Goal: Task Accomplishment & Management: Use online tool/utility

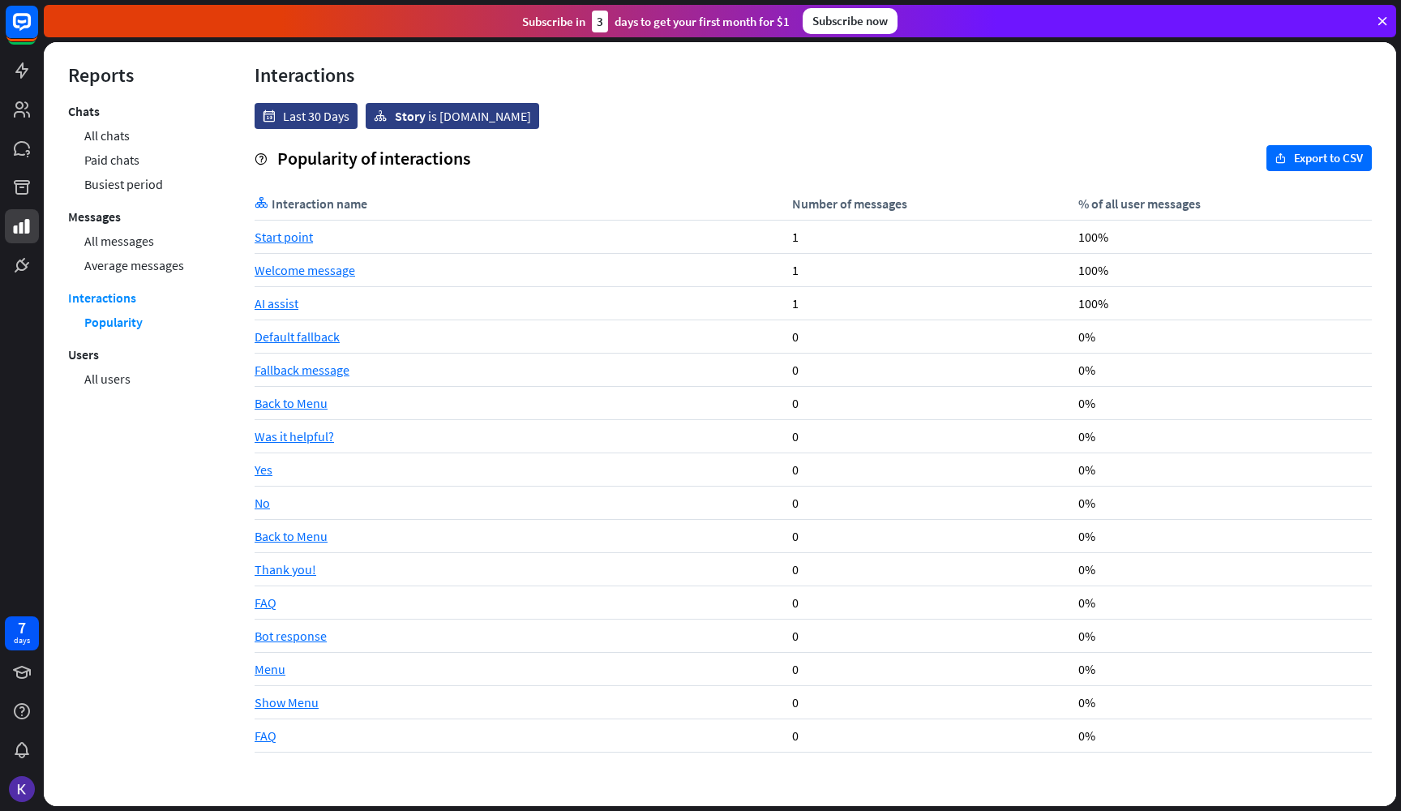
click at [278, 537] on div "Back to Menu" at bounding box center [520, 536] width 530 height 33
click at [120, 386] on link "All users" at bounding box center [107, 379] width 46 height 24
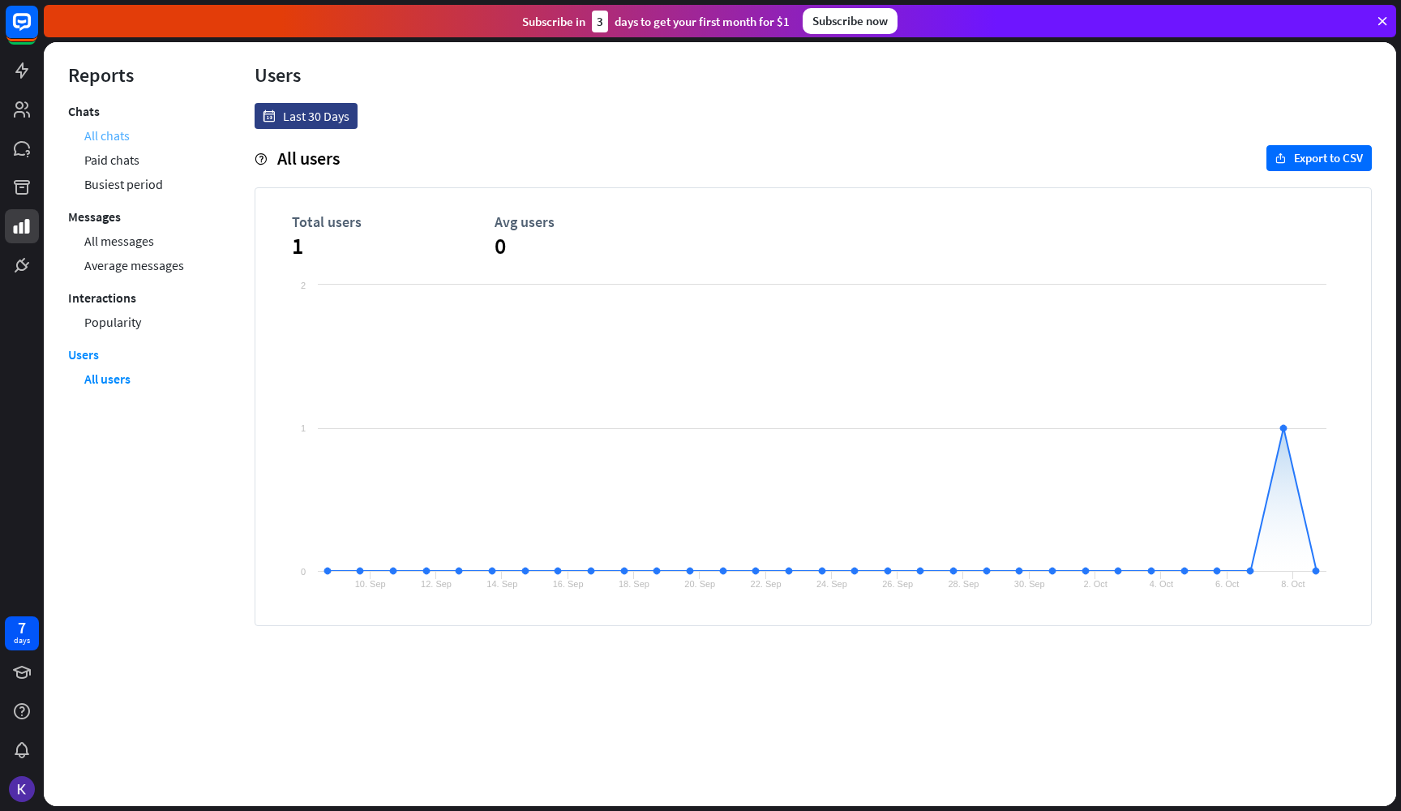
click at [116, 133] on link "All chats" at bounding box center [106, 135] width 45 height 24
click at [106, 331] on link "Popularity" at bounding box center [112, 322] width 57 height 24
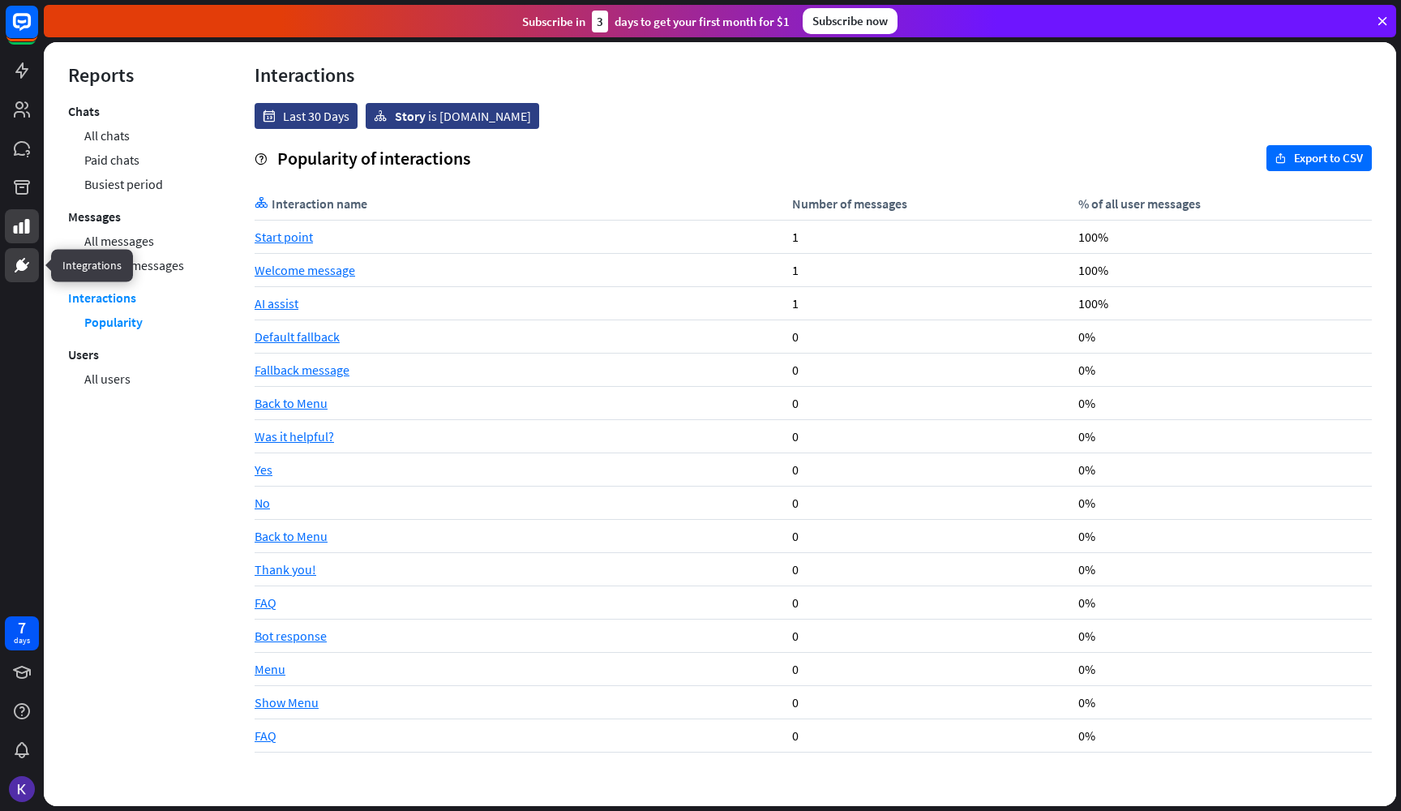
click at [17, 266] on icon at bounding box center [21, 265] width 11 height 11
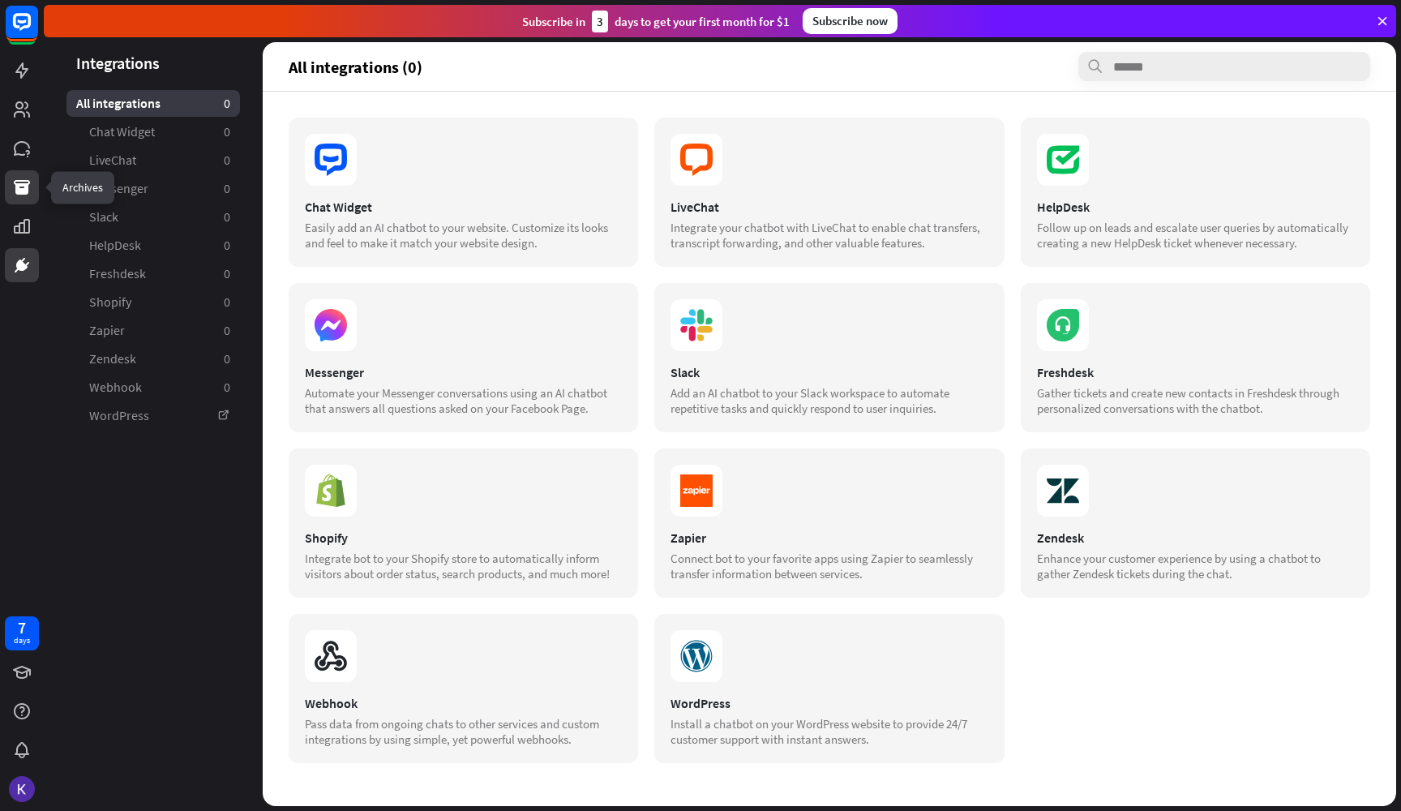
click at [20, 195] on icon at bounding box center [22, 187] width 16 height 15
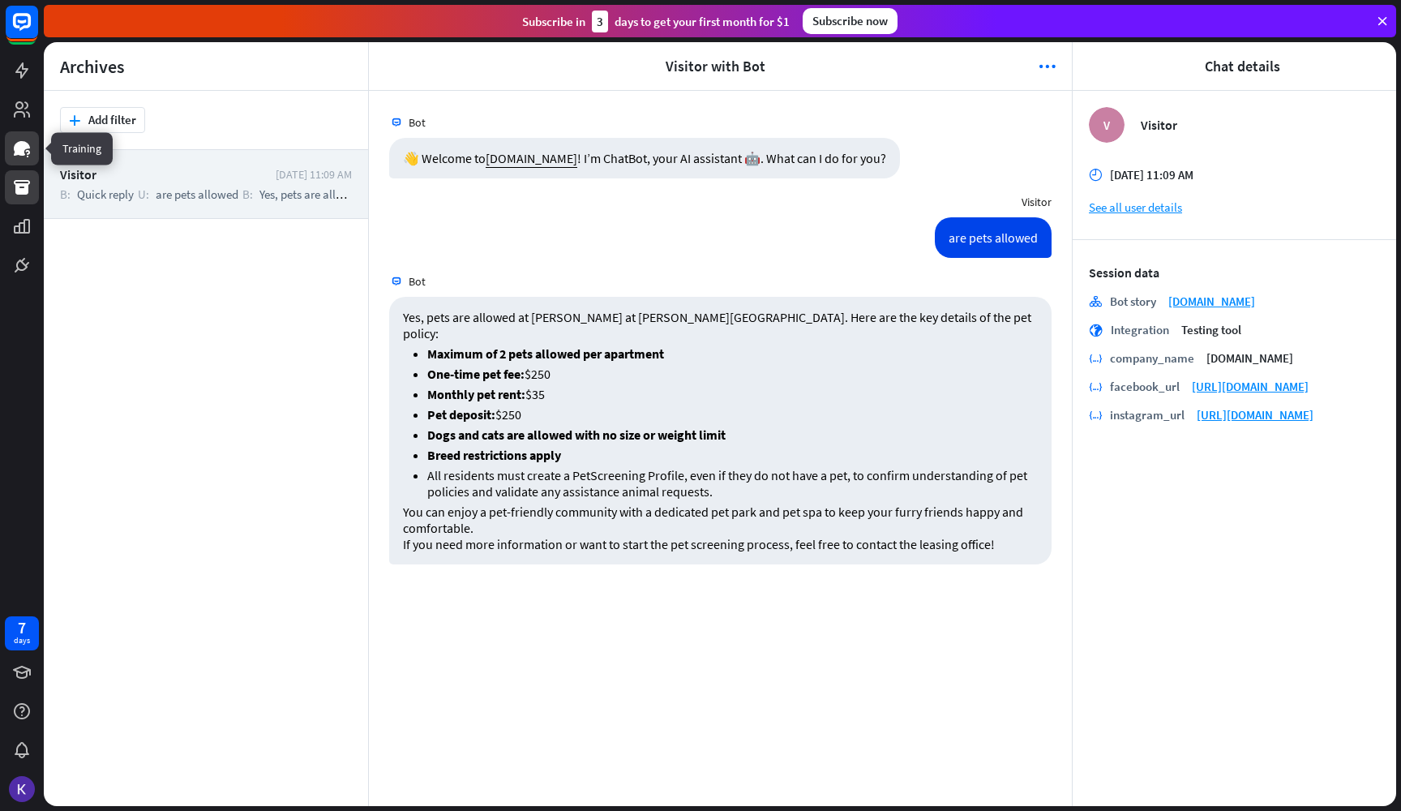
click at [24, 139] on icon at bounding box center [21, 148] width 19 height 19
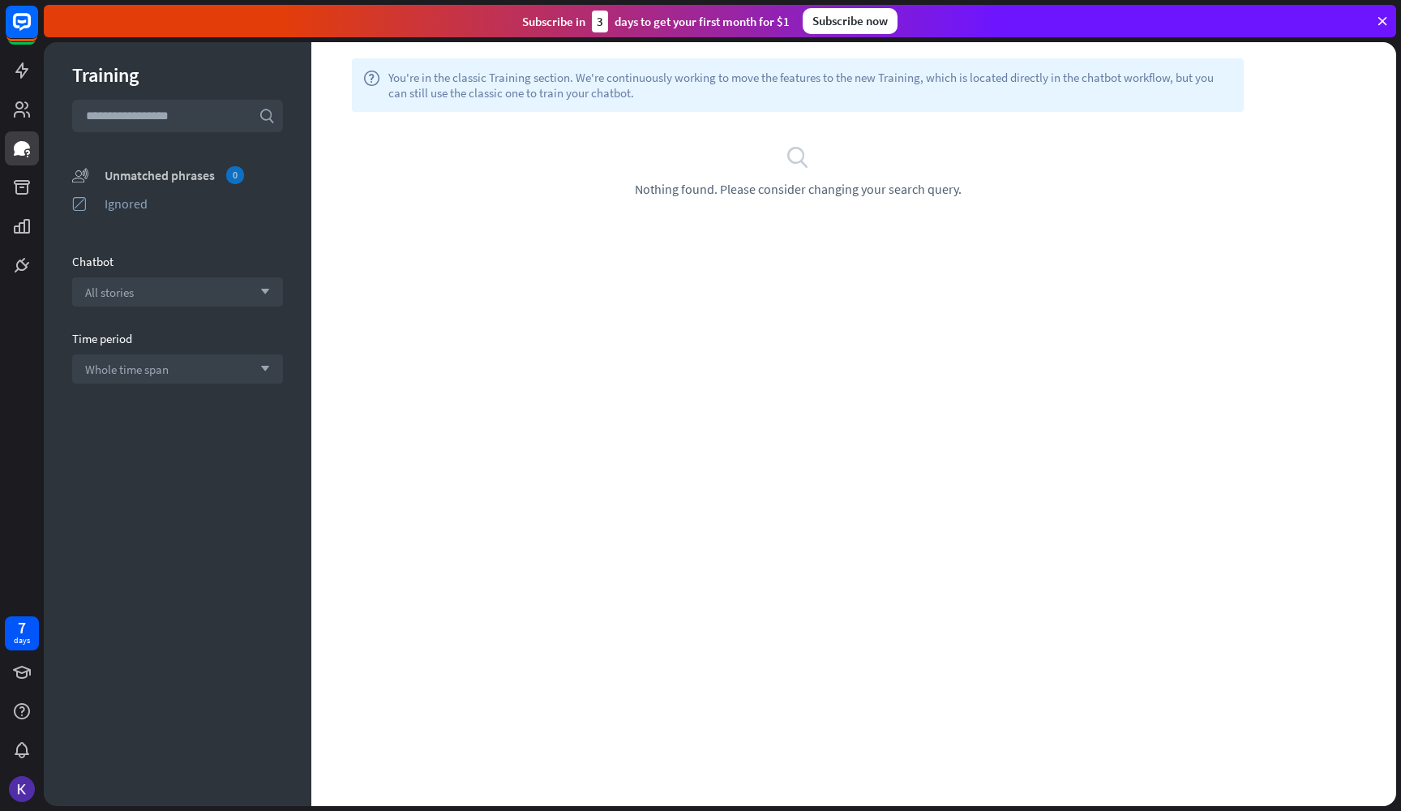
click at [169, 175] on div "Unmatched phrases 0" at bounding box center [194, 175] width 178 height 18
click at [4, 115] on div at bounding box center [22, 141] width 44 height 282
click at [16, 114] on icon at bounding box center [22, 109] width 16 height 16
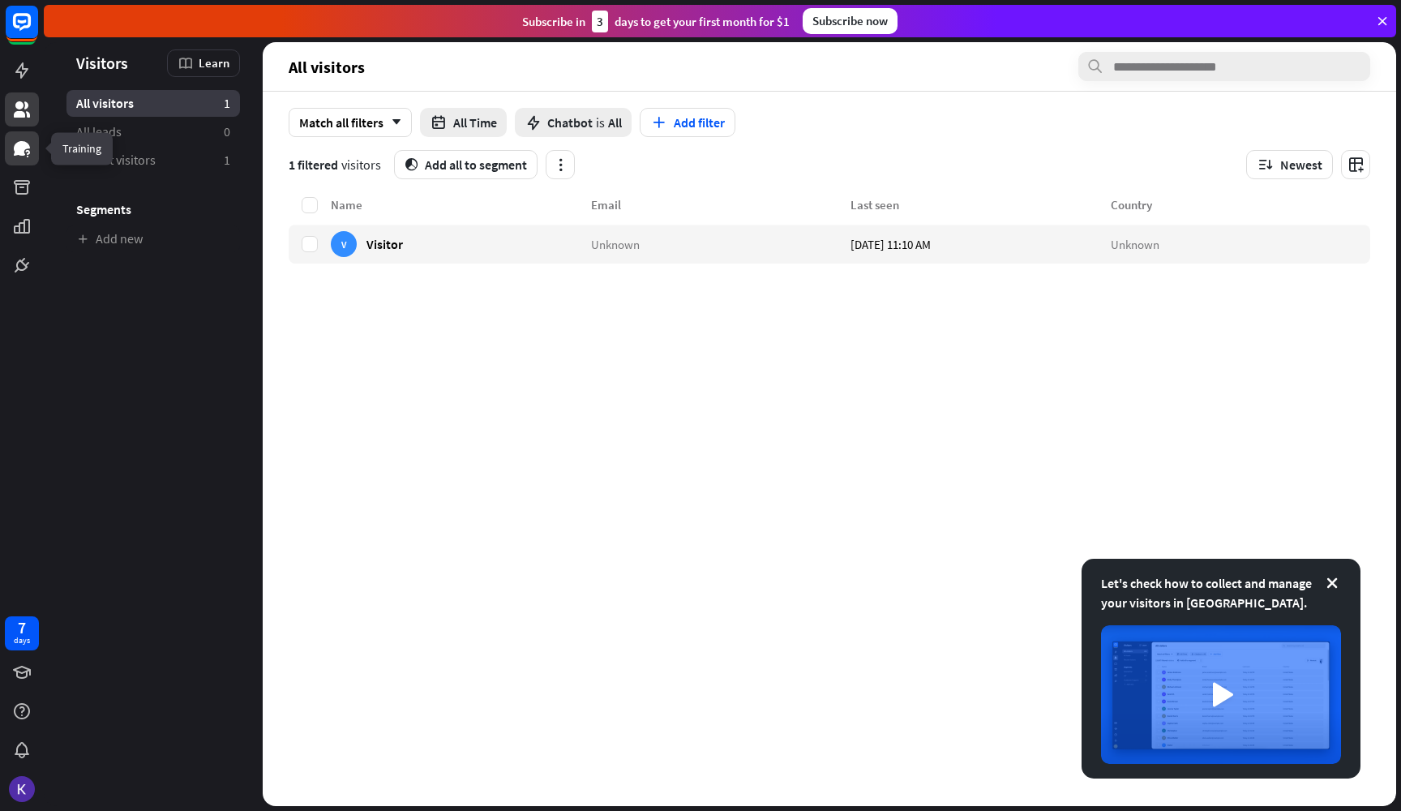
click at [20, 145] on icon at bounding box center [22, 148] width 16 height 15
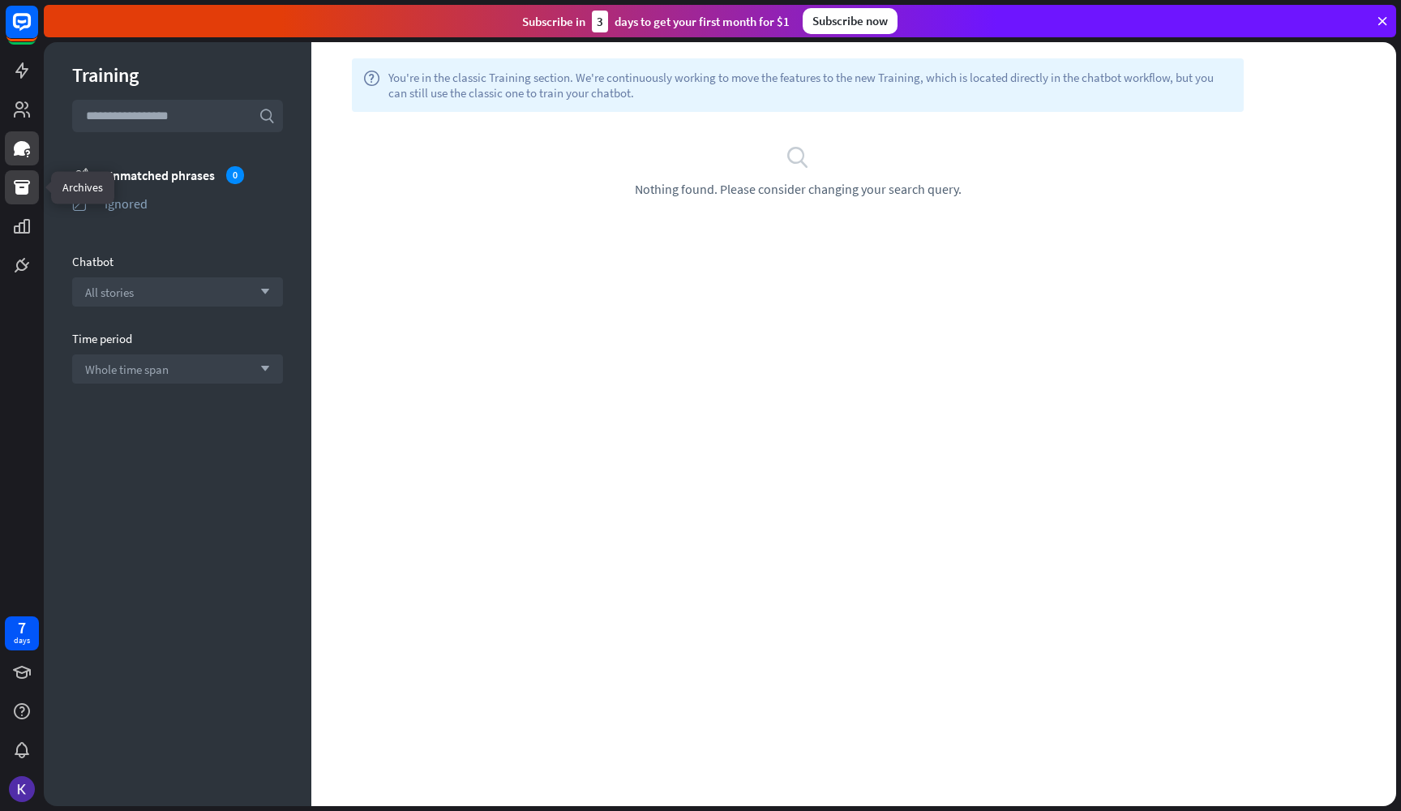
click at [12, 187] on icon at bounding box center [21, 187] width 19 height 19
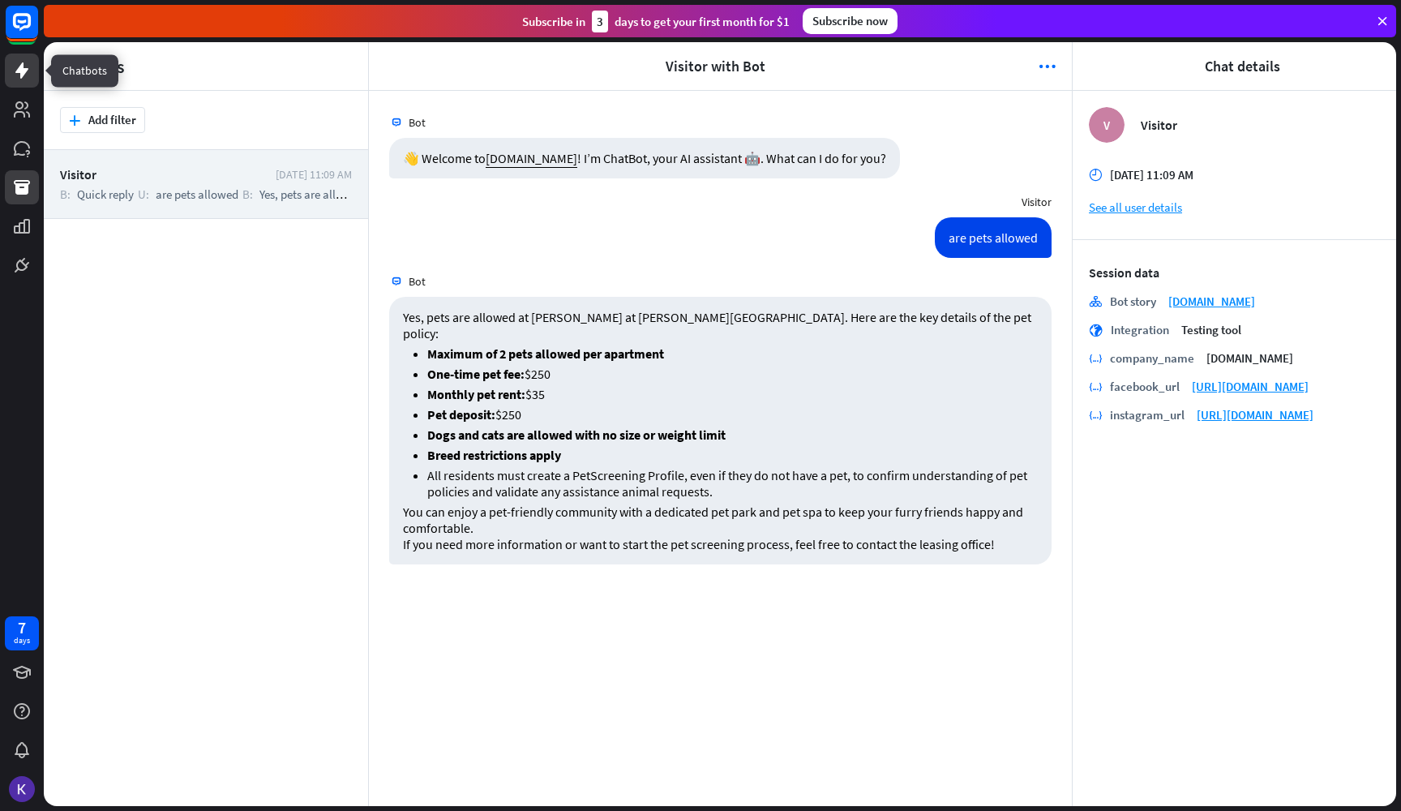
click at [12, 71] on icon at bounding box center [21, 70] width 19 height 19
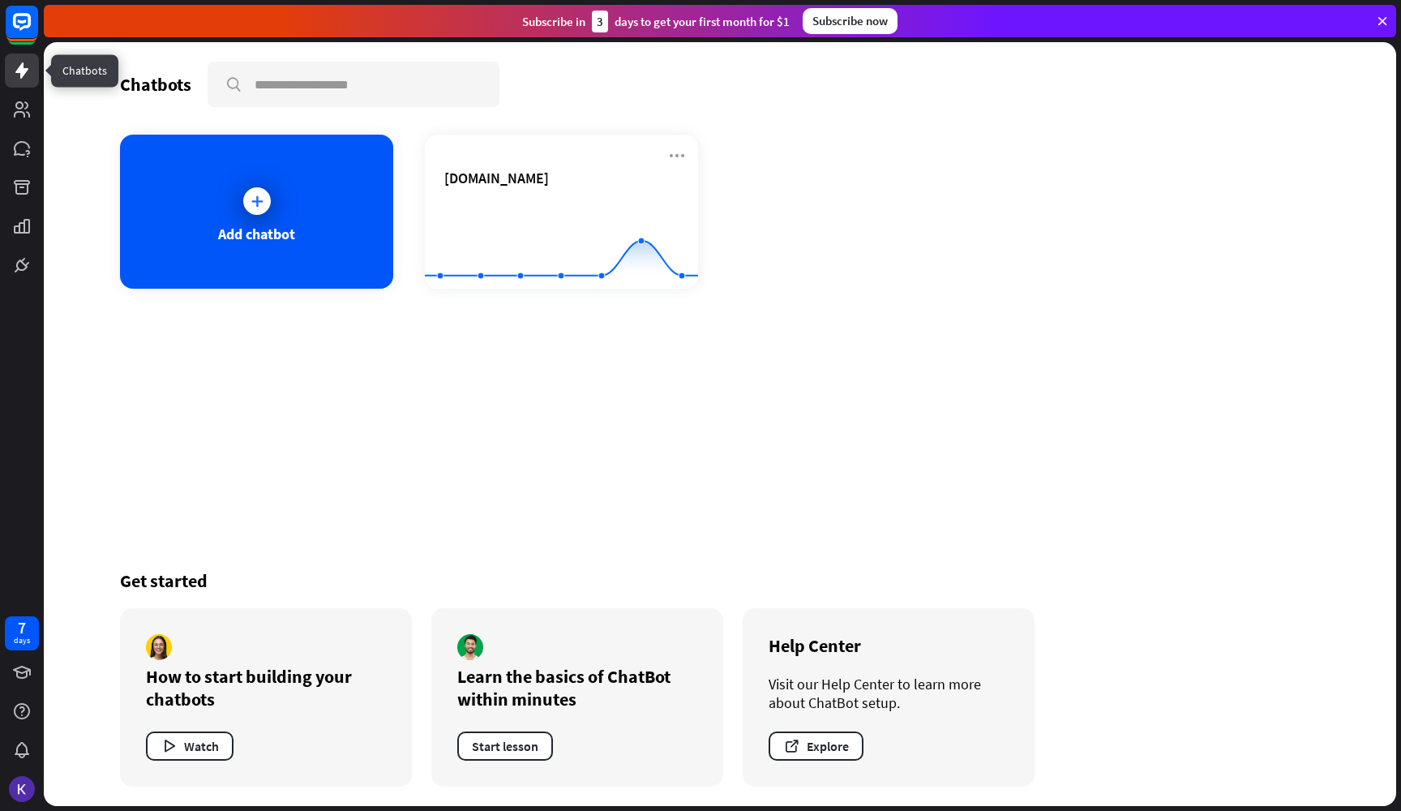
click at [19, 71] on icon at bounding box center [21, 70] width 13 height 16
click at [25, 108] on icon at bounding box center [22, 109] width 16 height 16
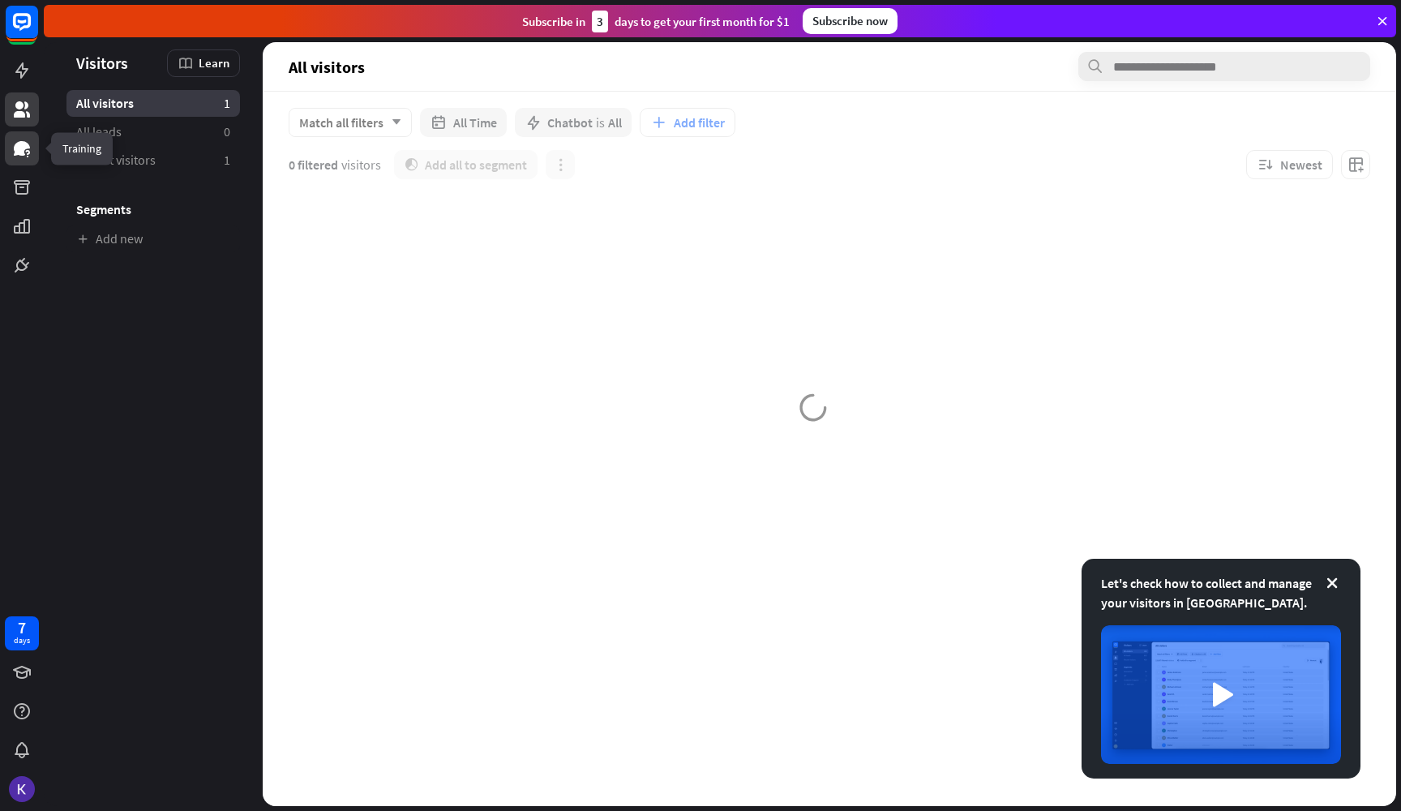
click at [26, 138] on link at bounding box center [22, 148] width 34 height 34
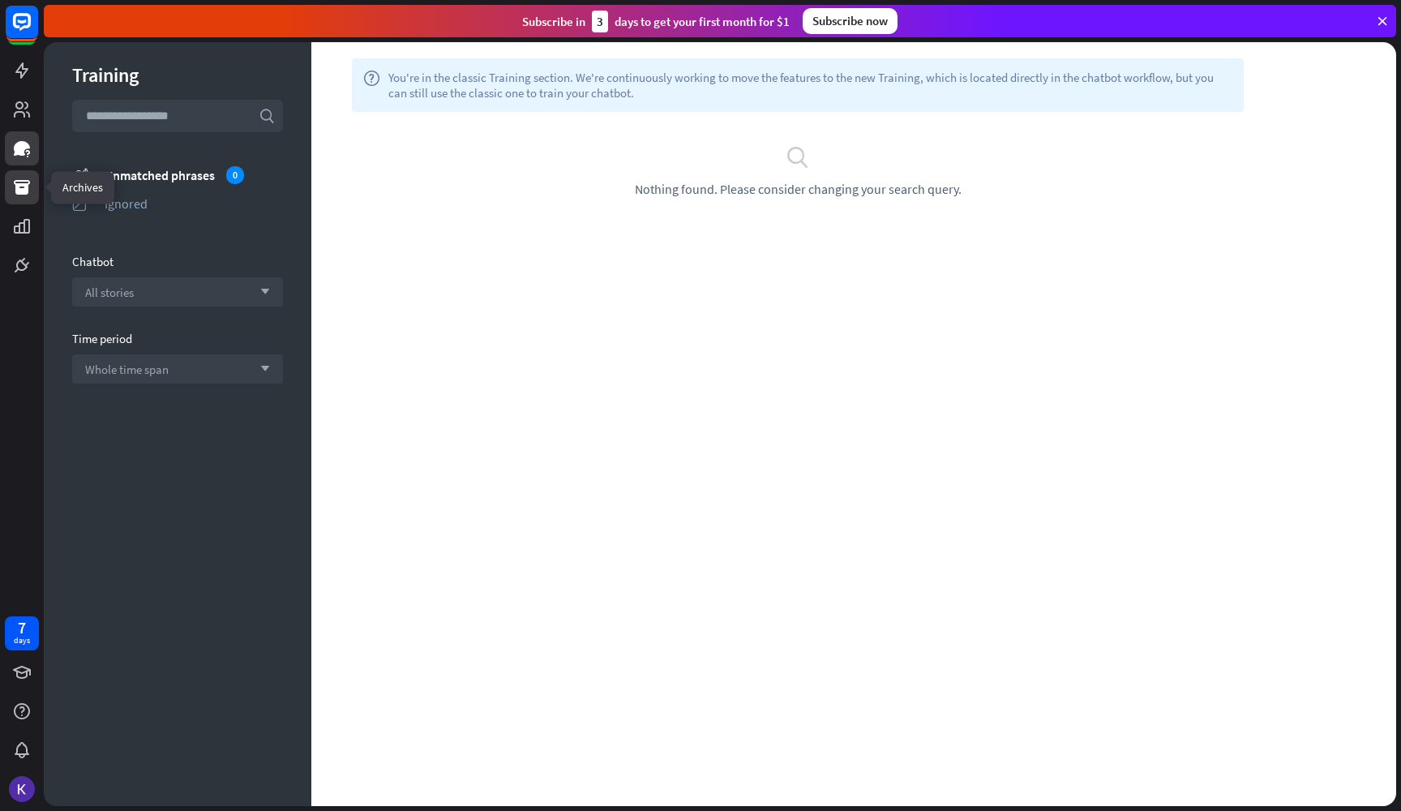
click at [25, 200] on link at bounding box center [22, 187] width 34 height 34
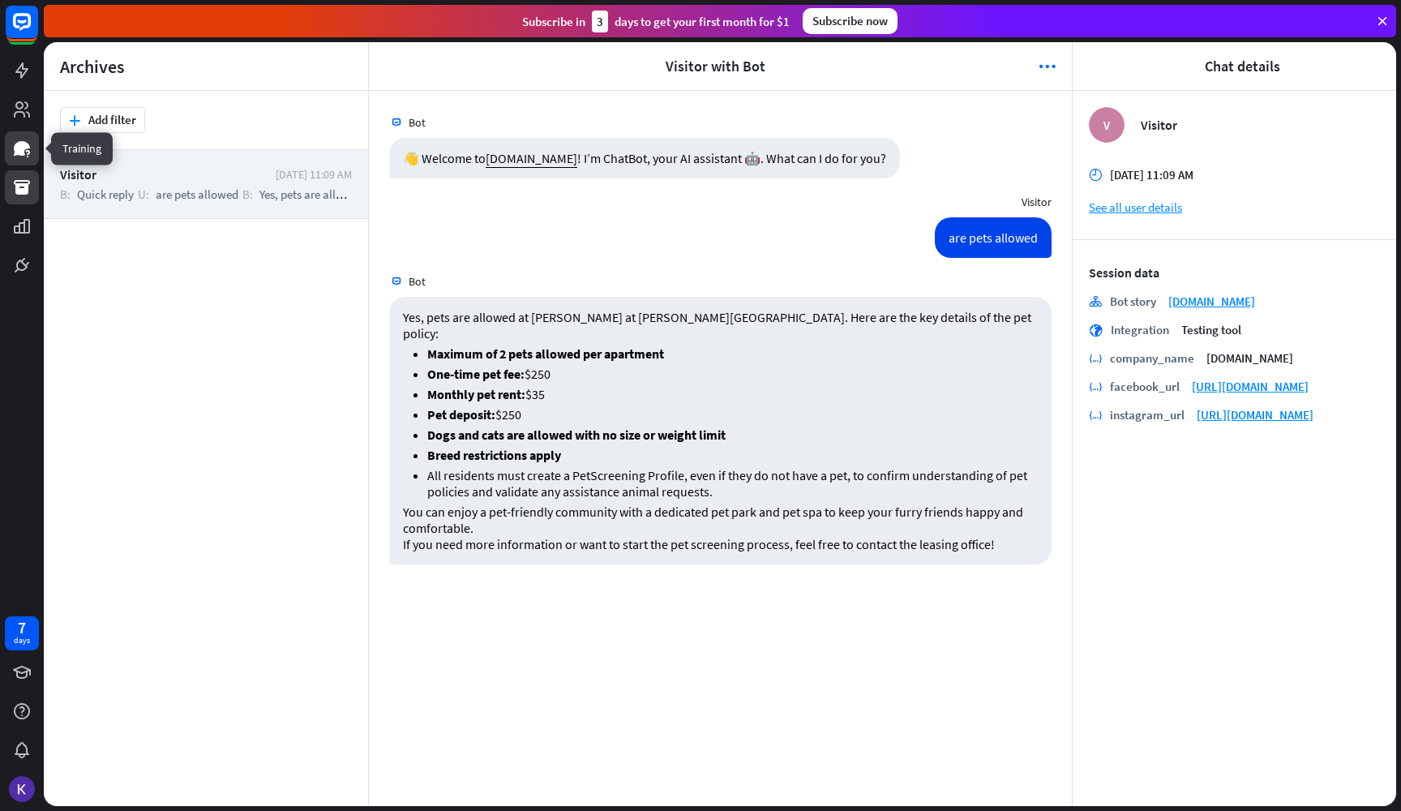
click at [22, 161] on link at bounding box center [22, 148] width 34 height 34
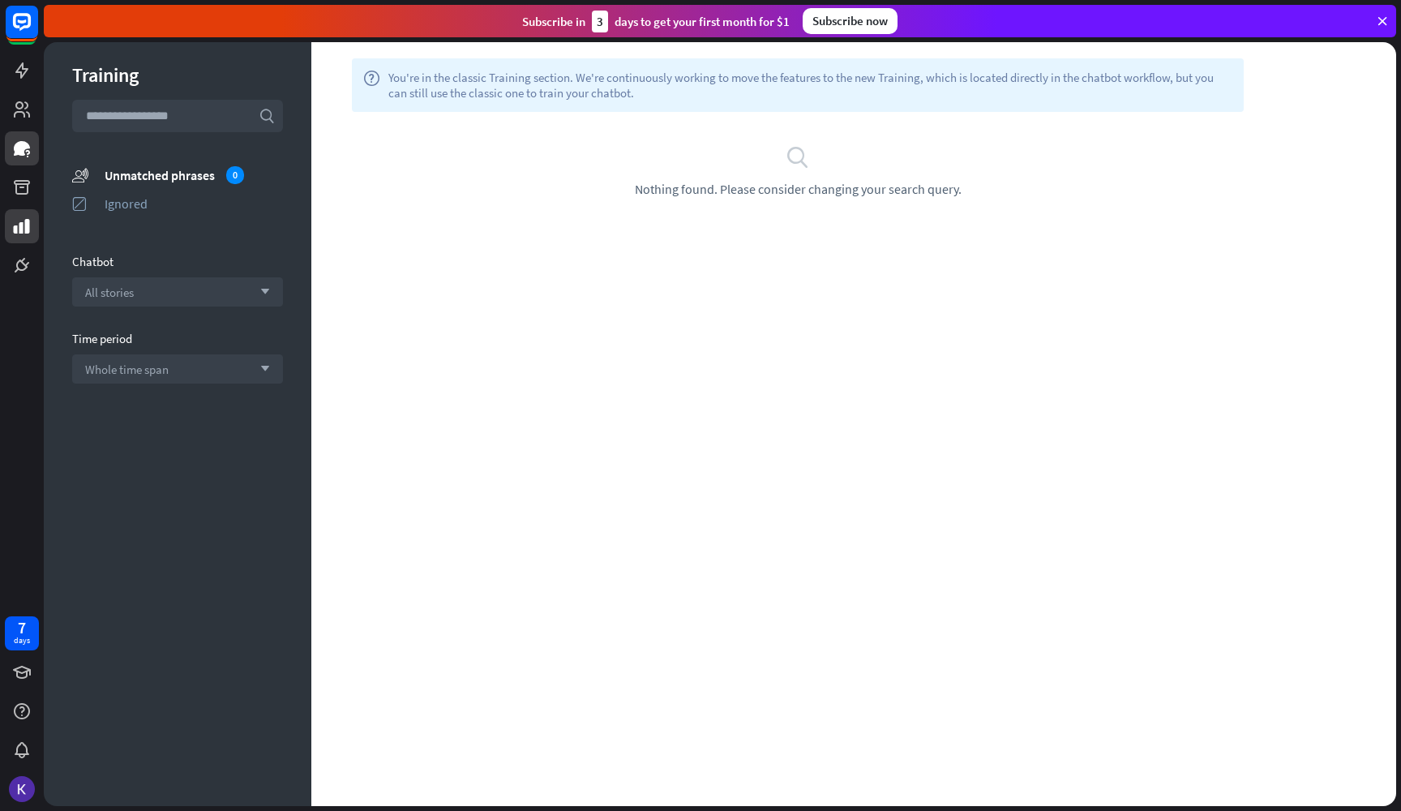
click at [21, 234] on icon at bounding box center [21, 226] width 19 height 19
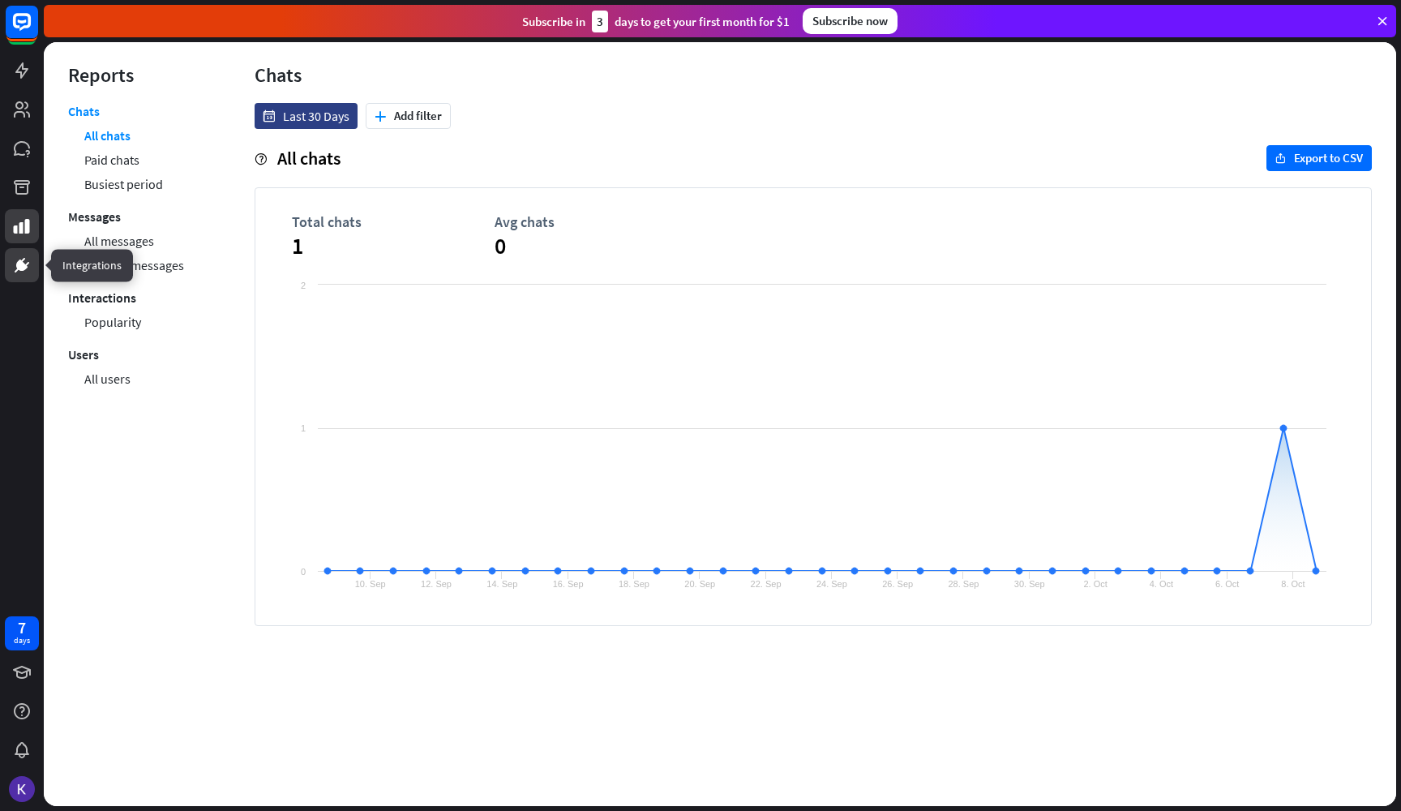
click at [19, 264] on icon at bounding box center [22, 265] width 10 height 10
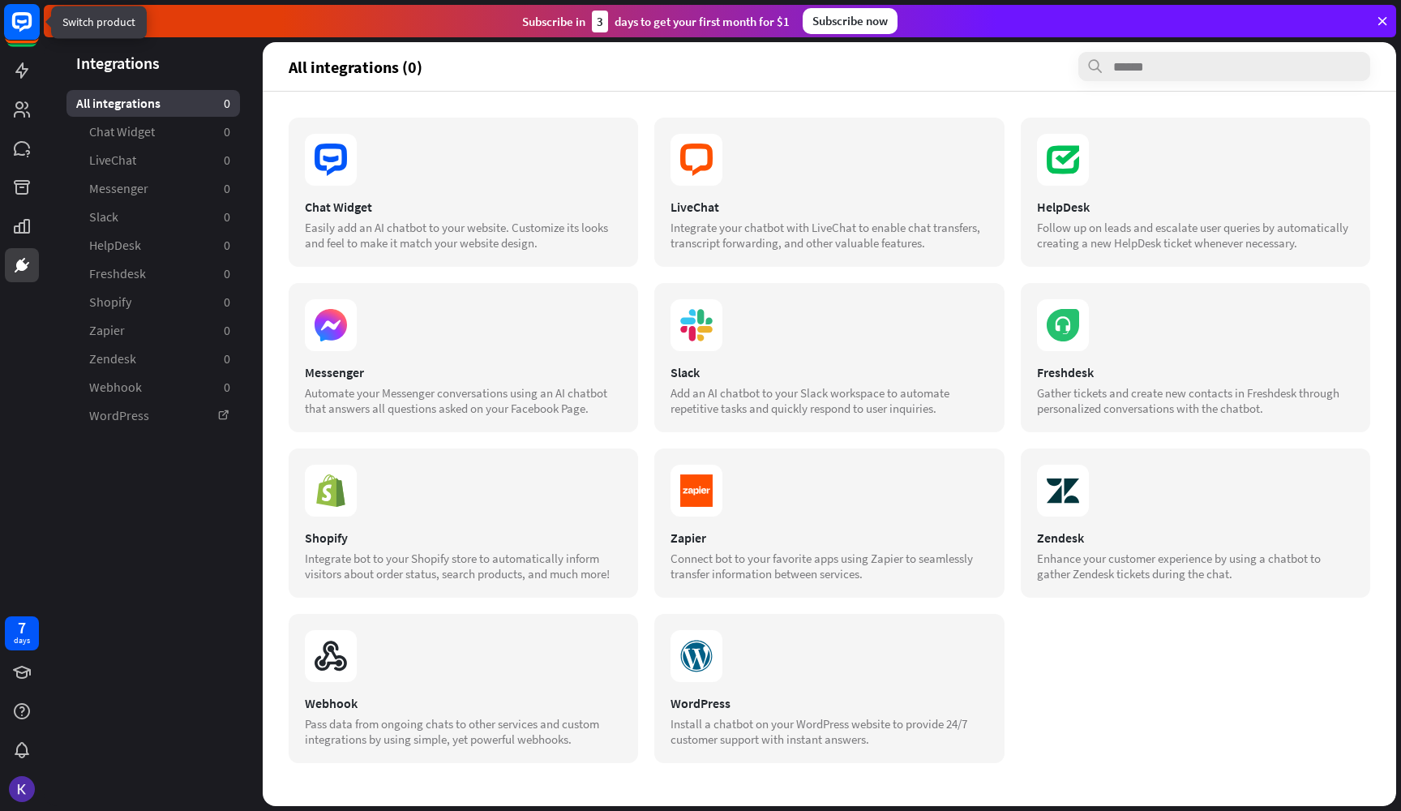
click at [17, 22] on rect at bounding box center [22, 22] width 36 height 36
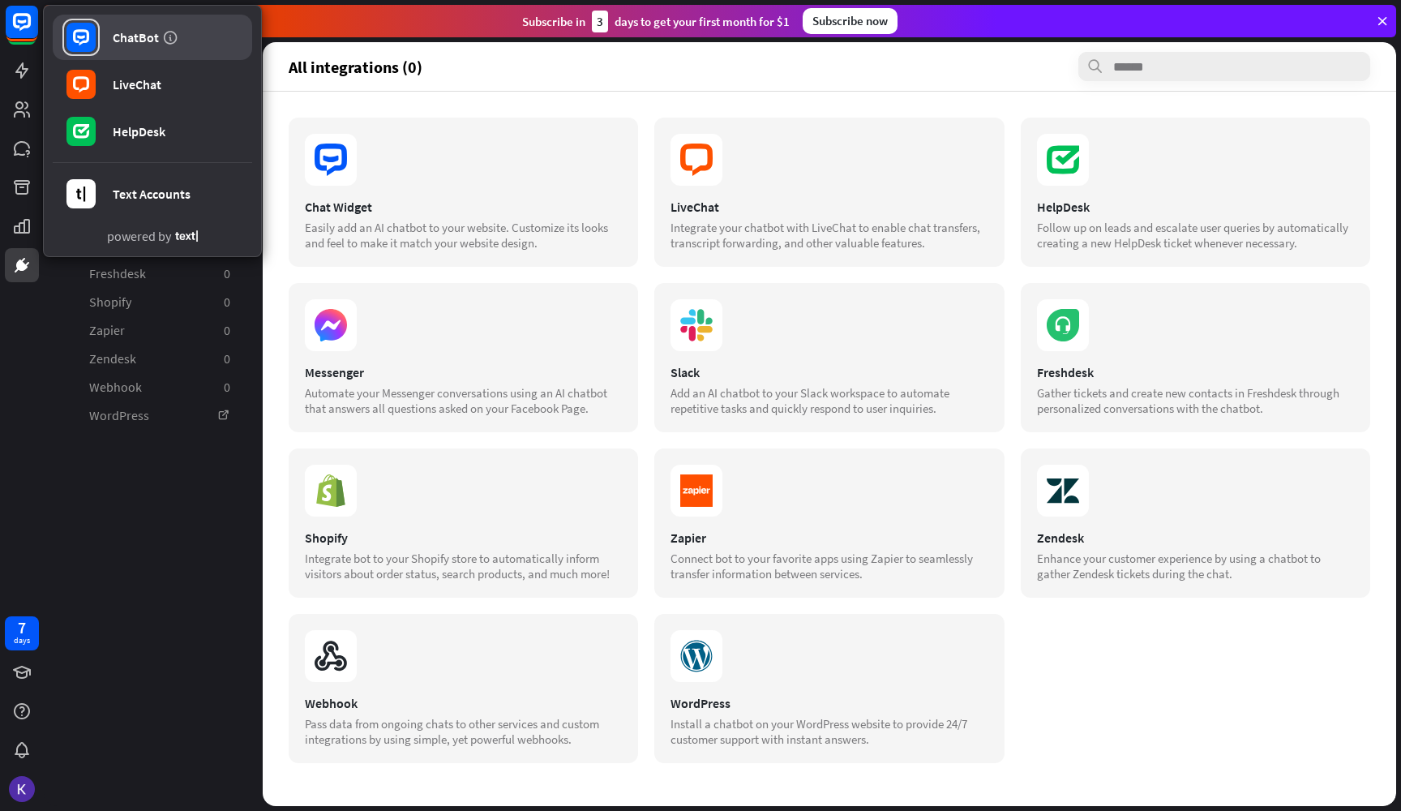
click at [116, 41] on div "ChatBot" at bounding box center [136, 37] width 46 height 16
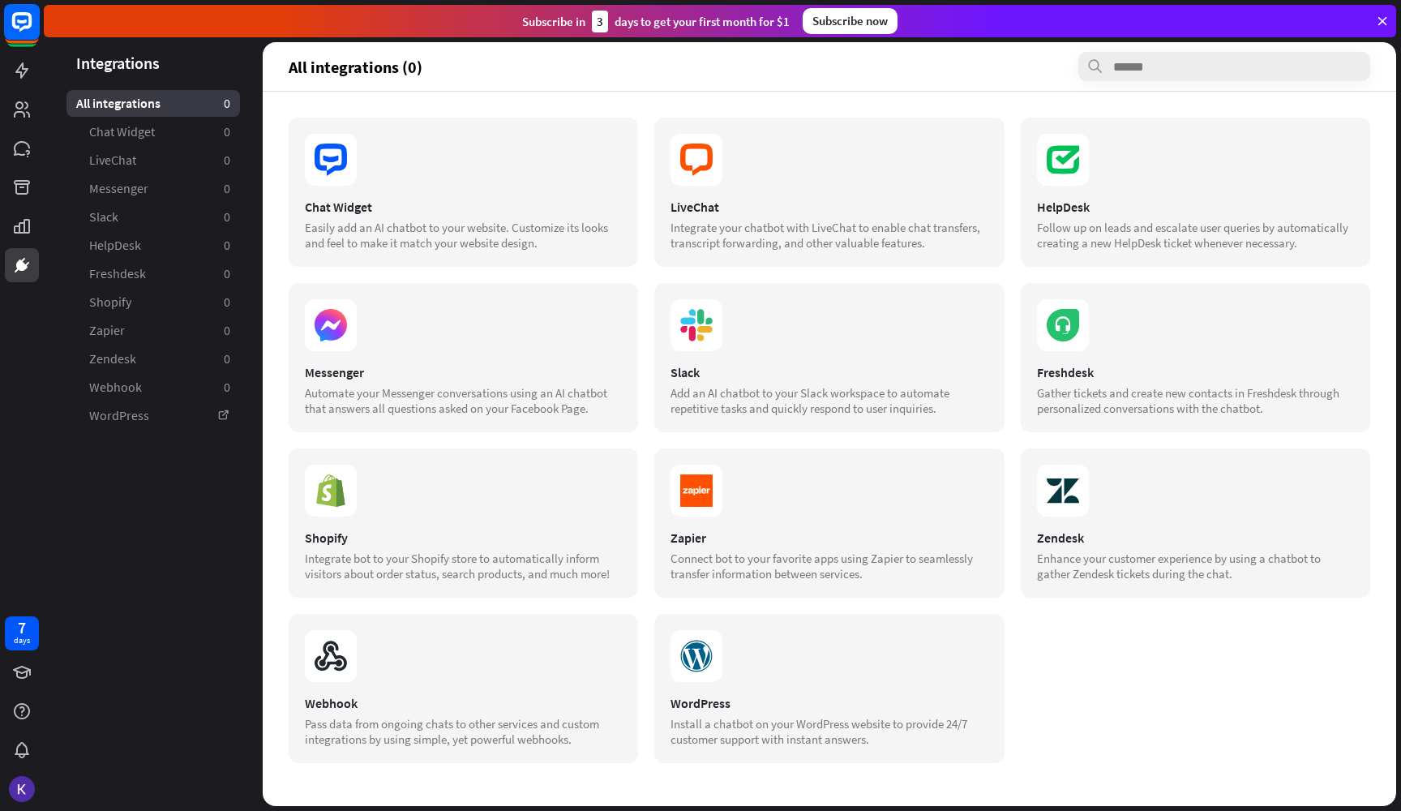
click at [14, 45] on rect at bounding box center [21, 31] width 30 height 30
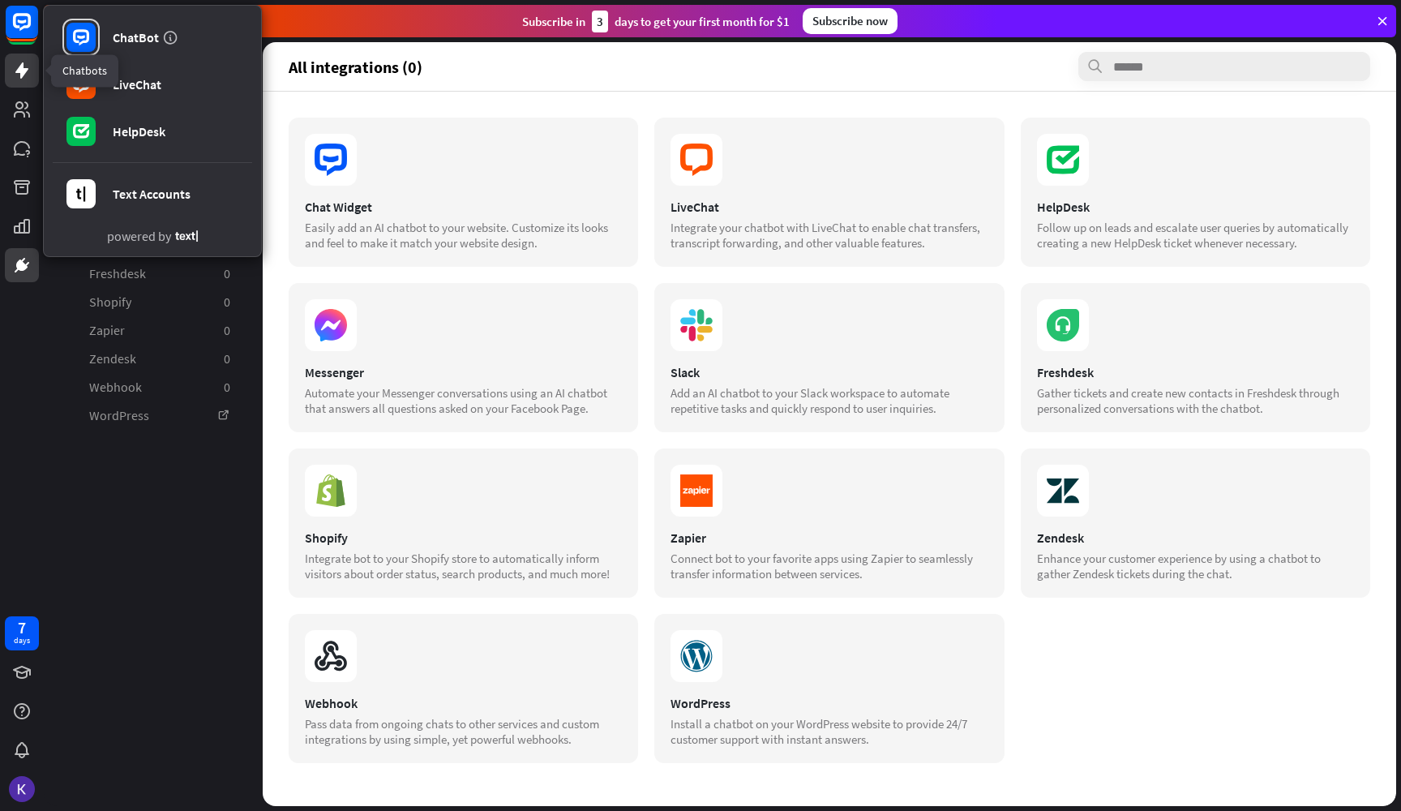
click at [15, 62] on icon at bounding box center [21, 70] width 19 height 19
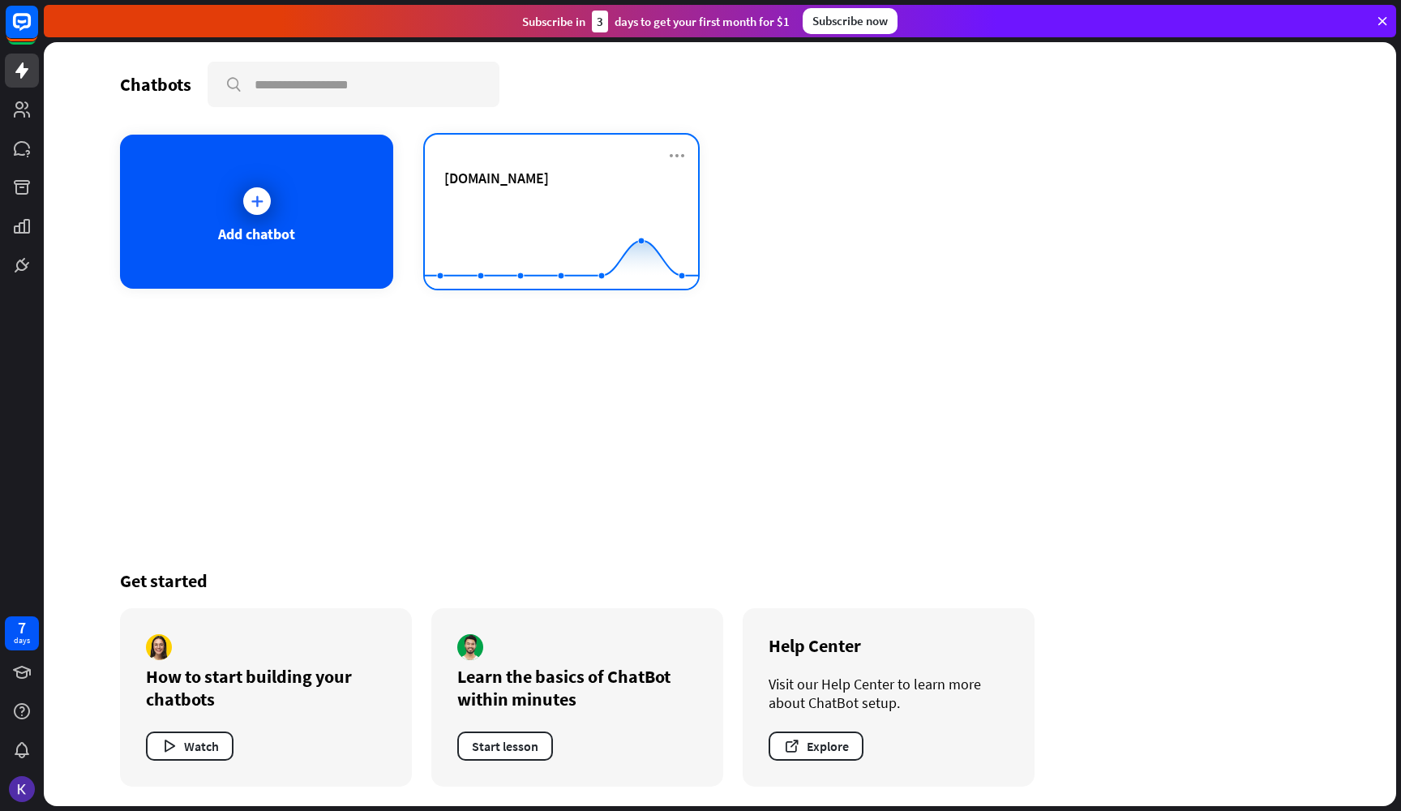
click at [489, 239] on rect at bounding box center [561, 248] width 273 height 101
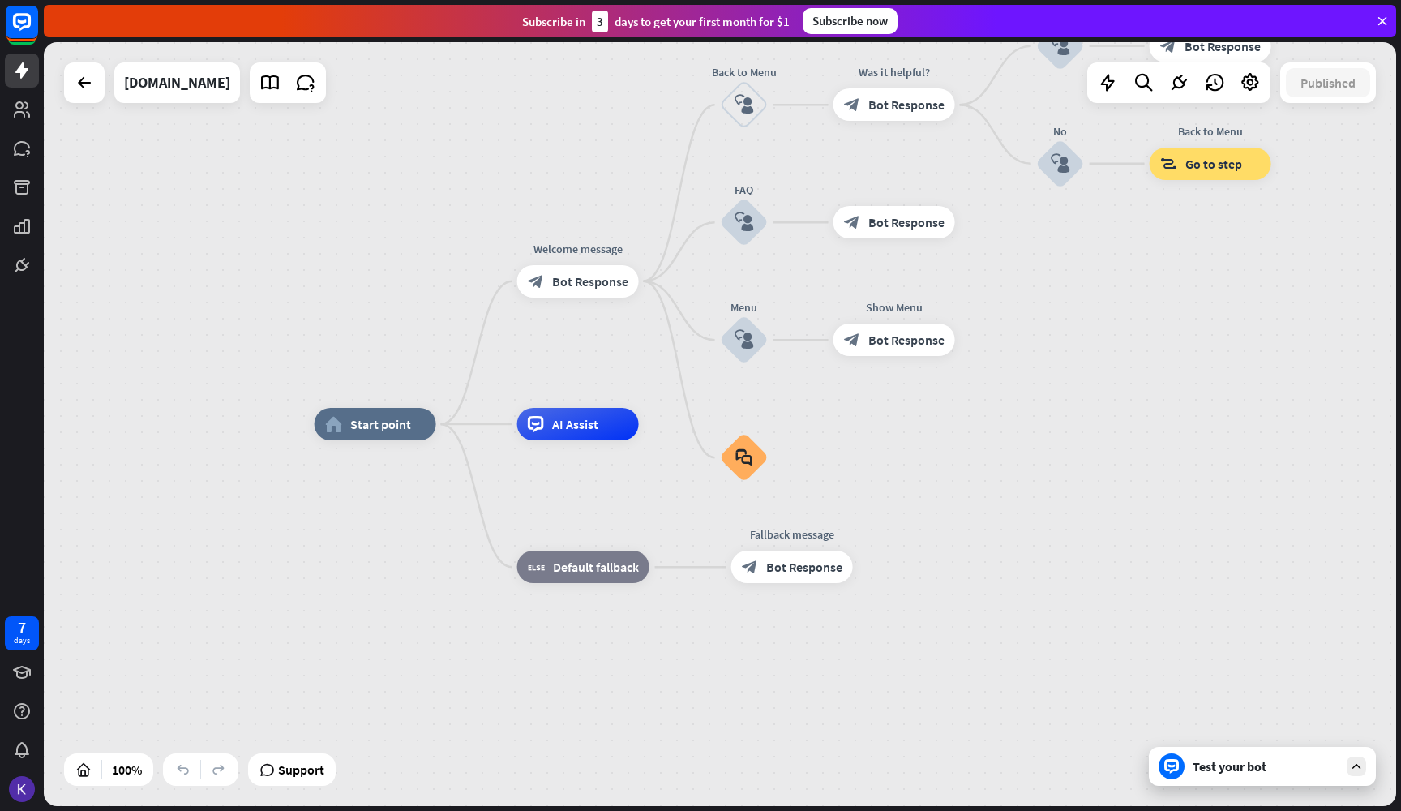
click at [1284, 765] on div "Test your bot" at bounding box center [1266, 766] width 146 height 16
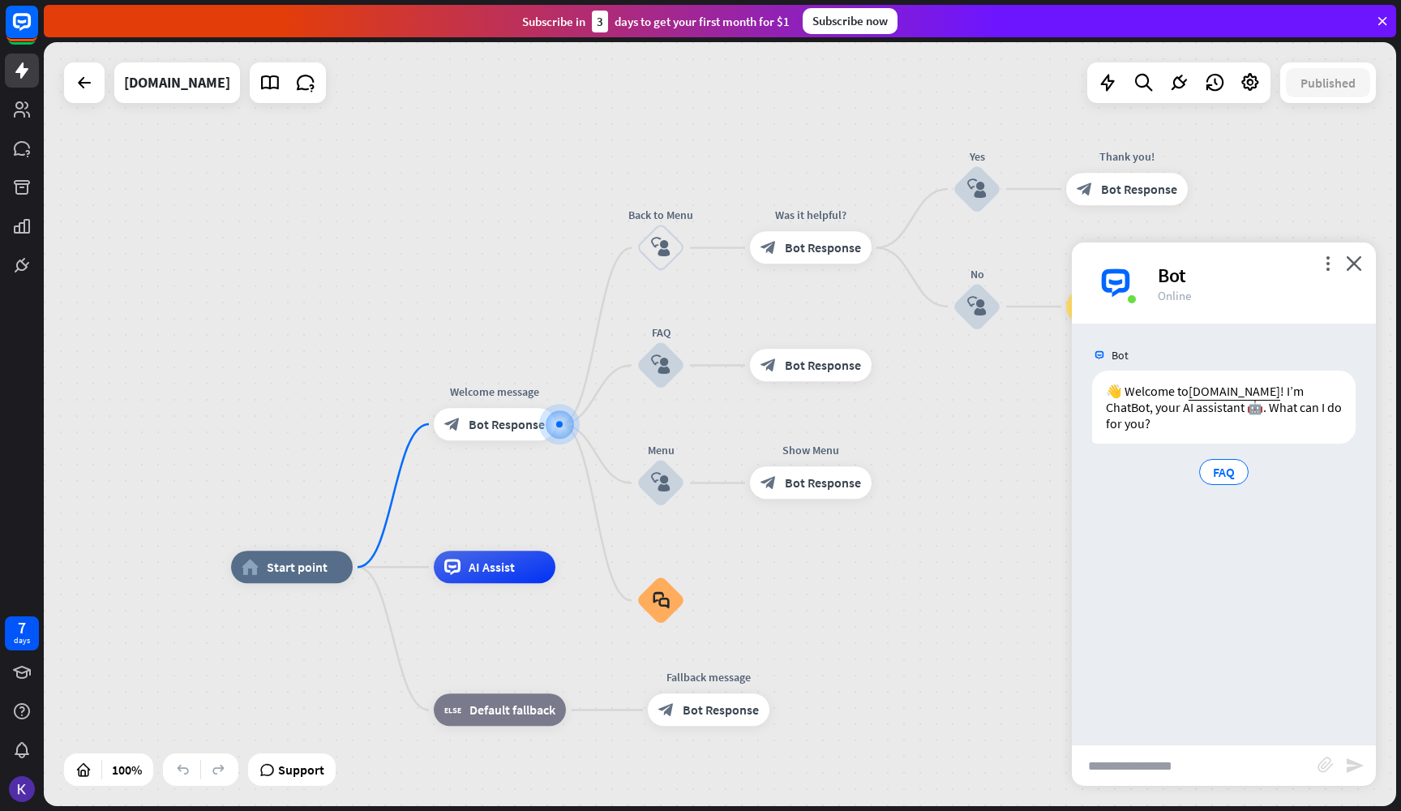
click at [1284, 765] on input "text" at bounding box center [1195, 765] width 246 height 41
type input "**********"
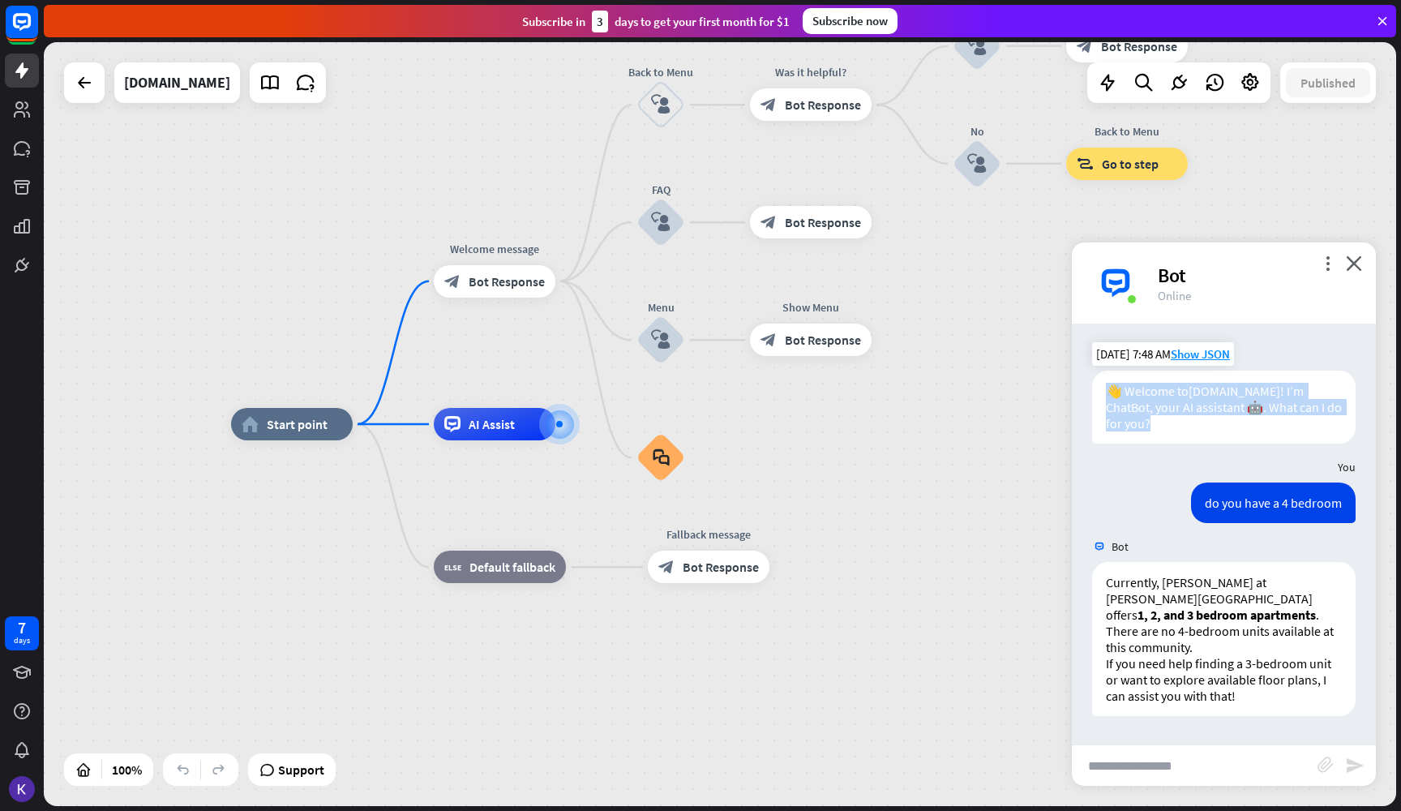
drag, startPoint x: 1184, startPoint y: 425, endPoint x: 1109, endPoint y: 388, distance: 83.1
click at [1109, 388] on div "👋 Welcome to [DOMAIN_NAME] ! I’m ChatBot, your AI assistant 🤖. What can I do fo…" at bounding box center [1224, 407] width 264 height 73
copy div "👋 Welcome to [DOMAIN_NAME] ! I’m ChatBot, your AI assistant 🤖. What can I do fo…"
click at [169, 81] on div "[DOMAIN_NAME]" at bounding box center [177, 82] width 106 height 41
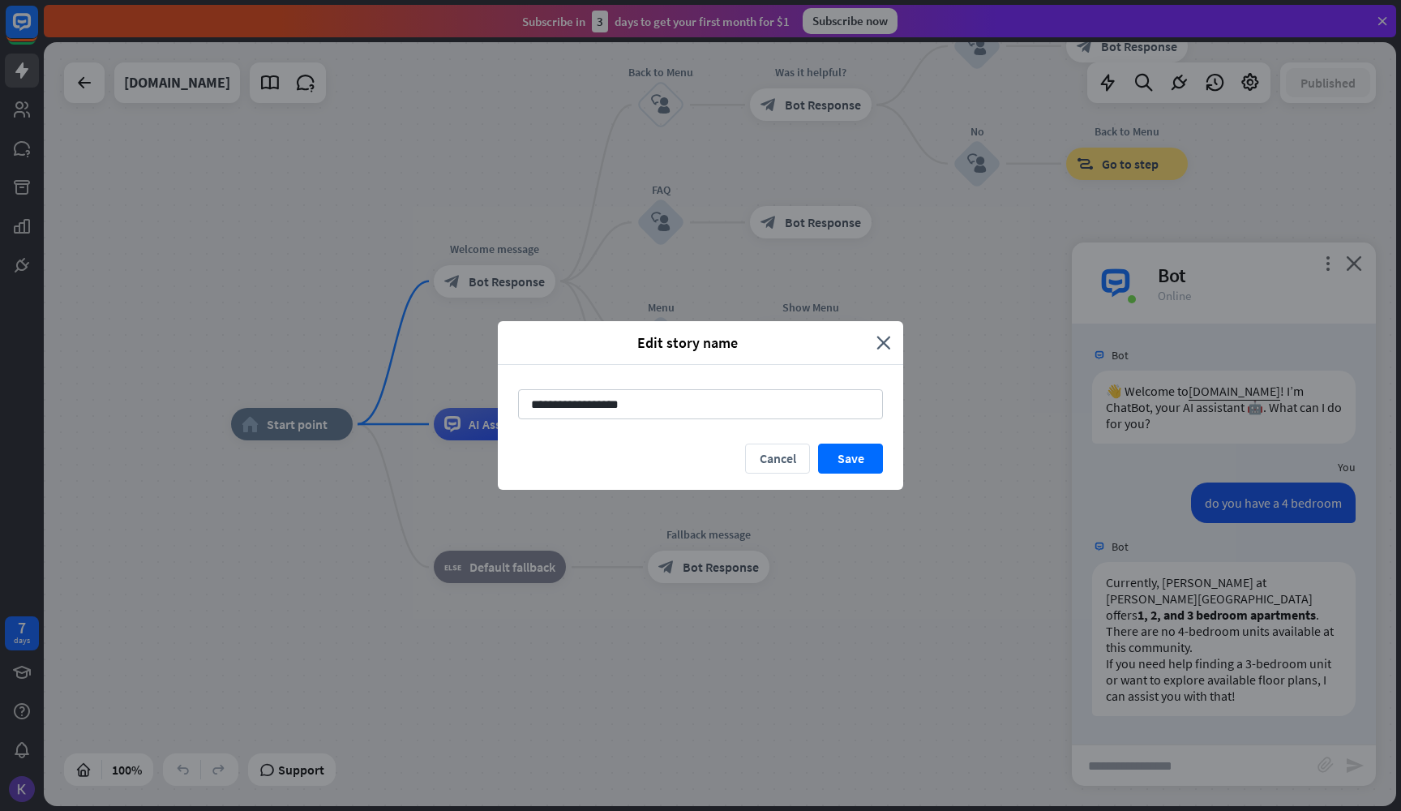
click at [893, 345] on div "Edit story name close" at bounding box center [700, 343] width 405 height 44
click at [886, 341] on icon "close" at bounding box center [884, 342] width 15 height 19
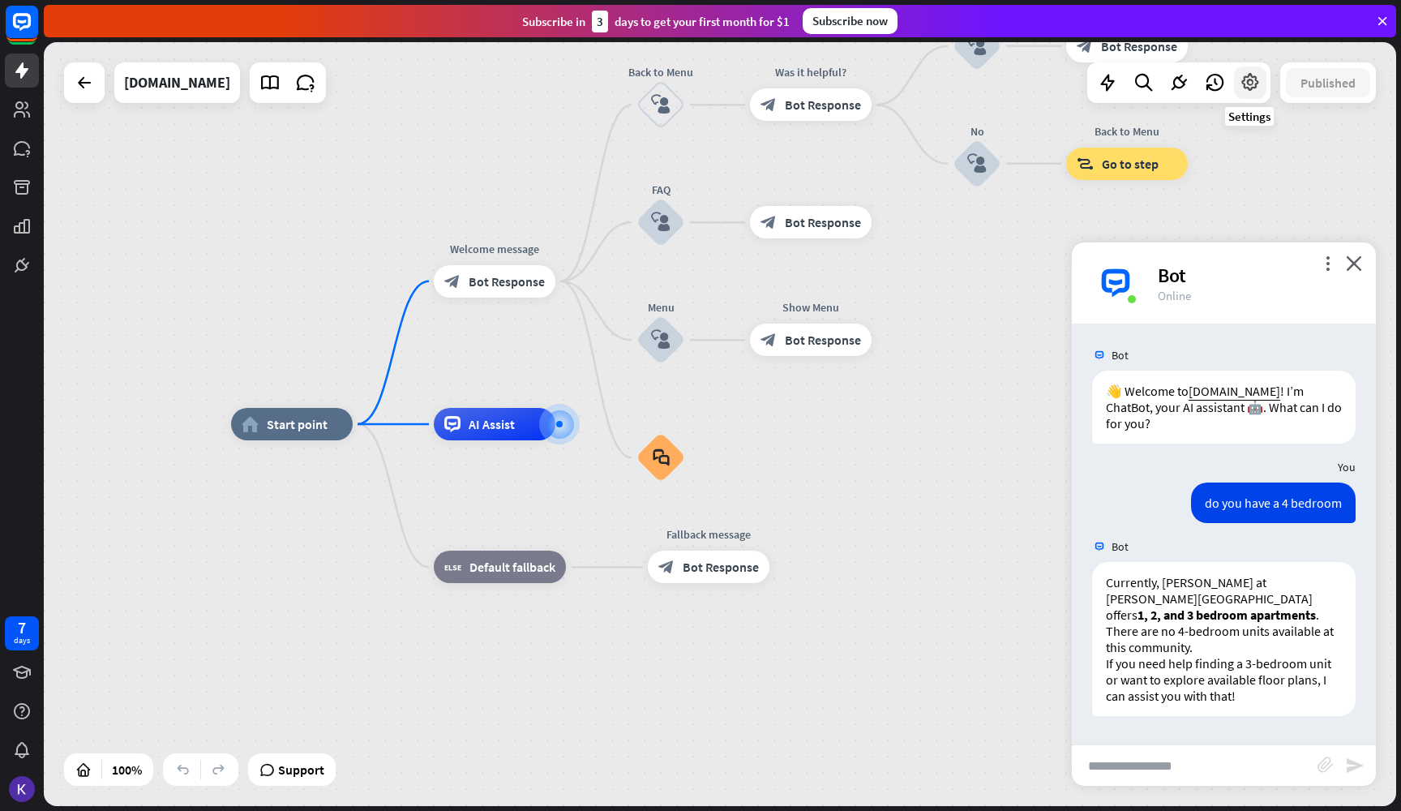
click at [1260, 77] on icon at bounding box center [1250, 82] width 21 height 21
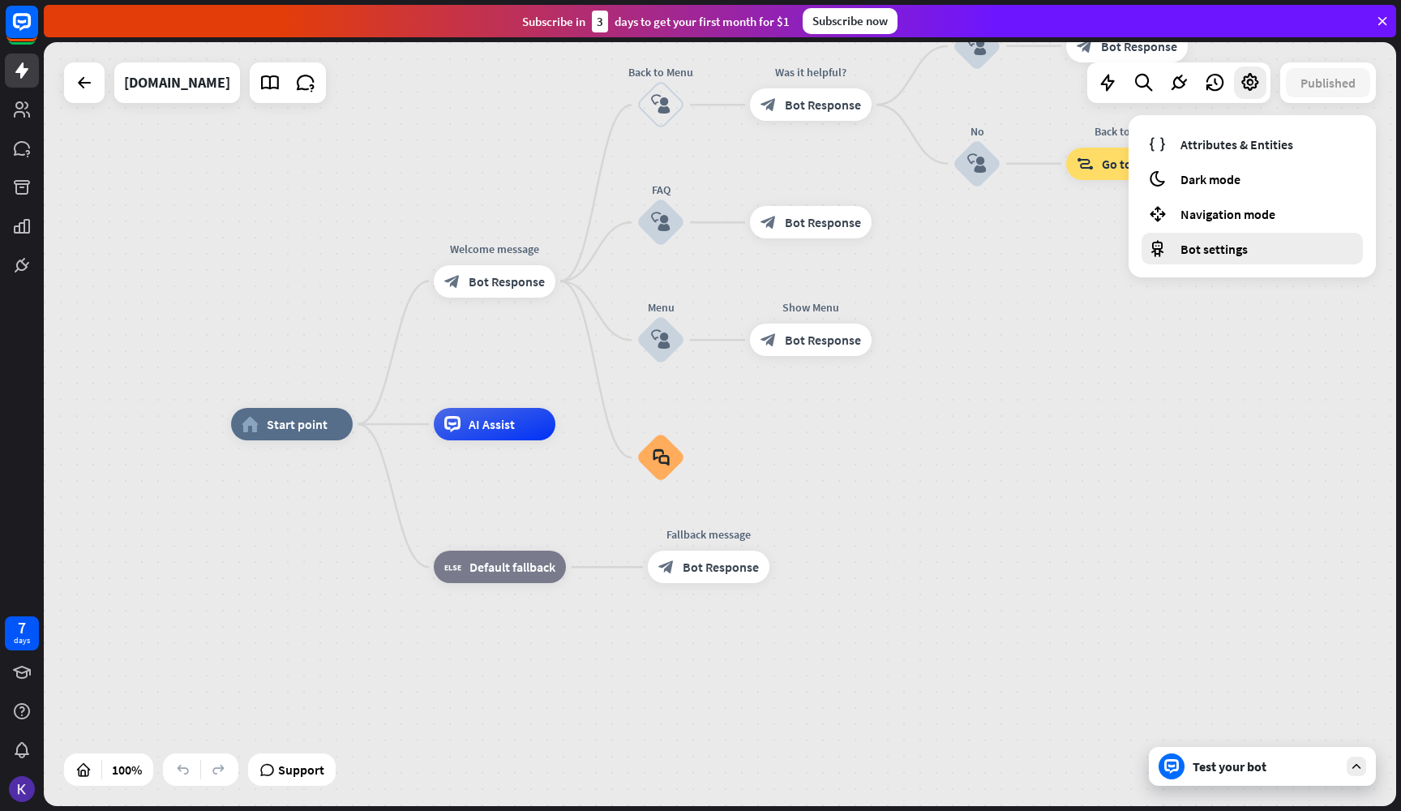
click at [1216, 250] on span "Bot settings" at bounding box center [1214, 249] width 67 height 16
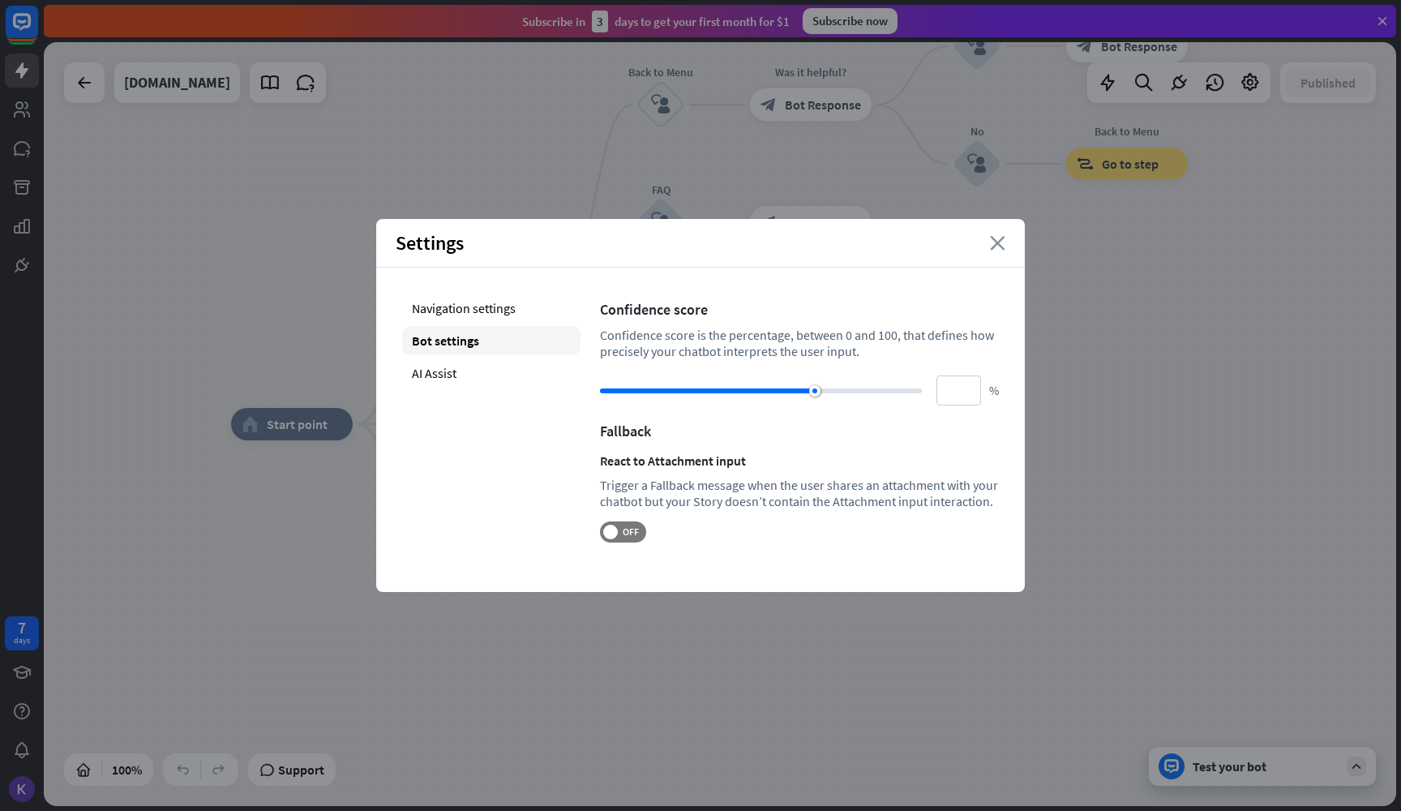
click at [999, 240] on icon "close" at bounding box center [997, 243] width 15 height 15
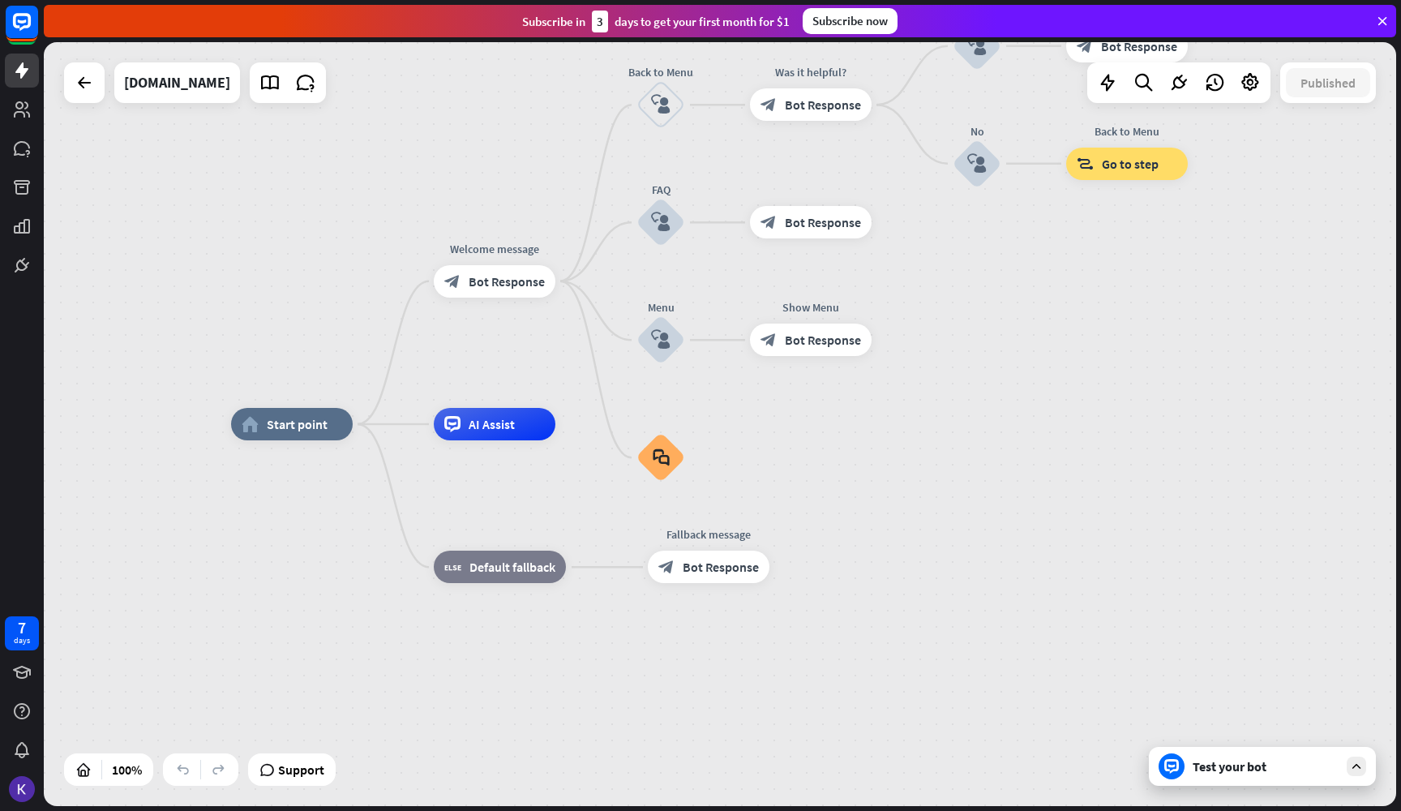
click at [63, 85] on div "home_2 Start point Welcome message block_bot_response Bot Response Back to Menu…" at bounding box center [720, 424] width 1353 height 764
click at [82, 86] on icon at bounding box center [84, 82] width 19 height 19
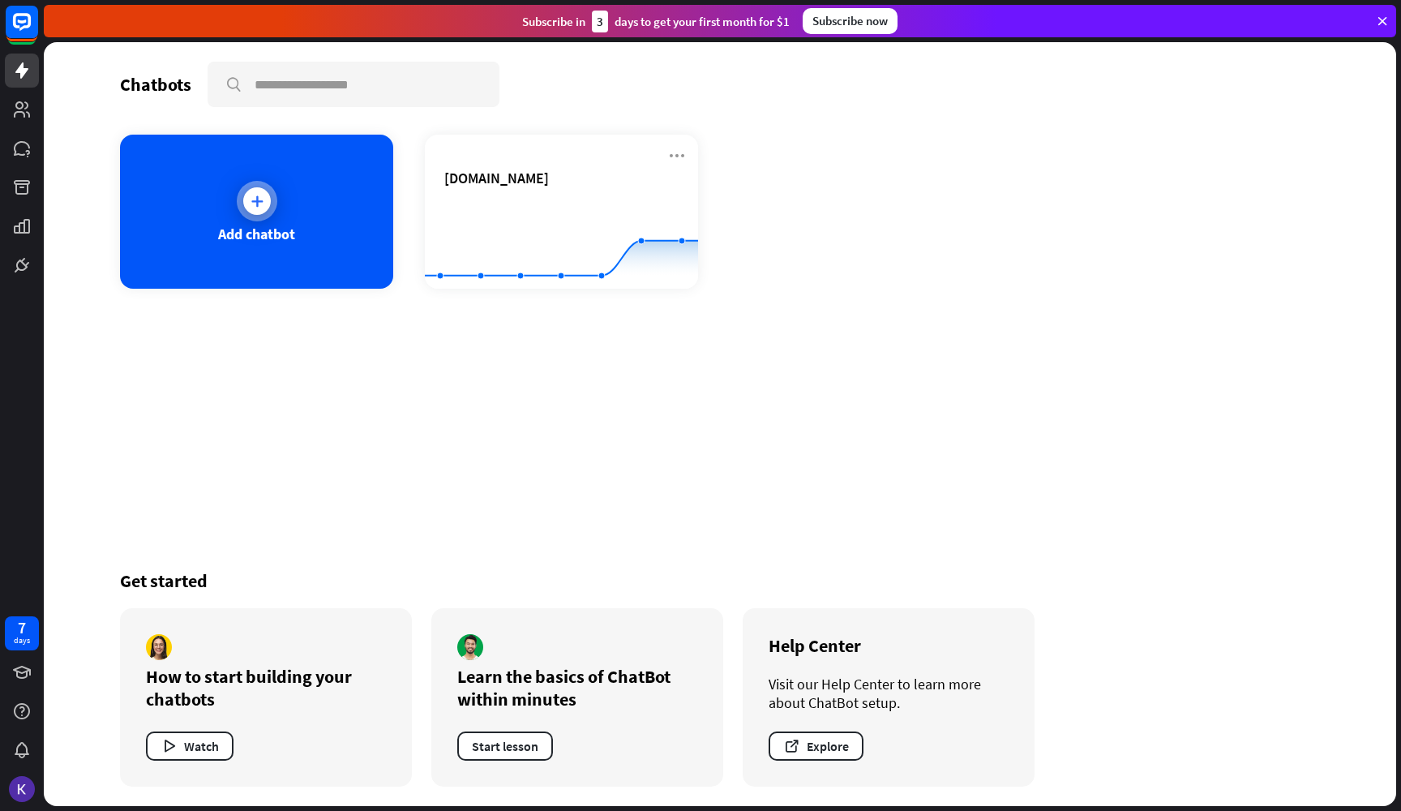
click at [260, 214] on div at bounding box center [257, 201] width 41 height 41
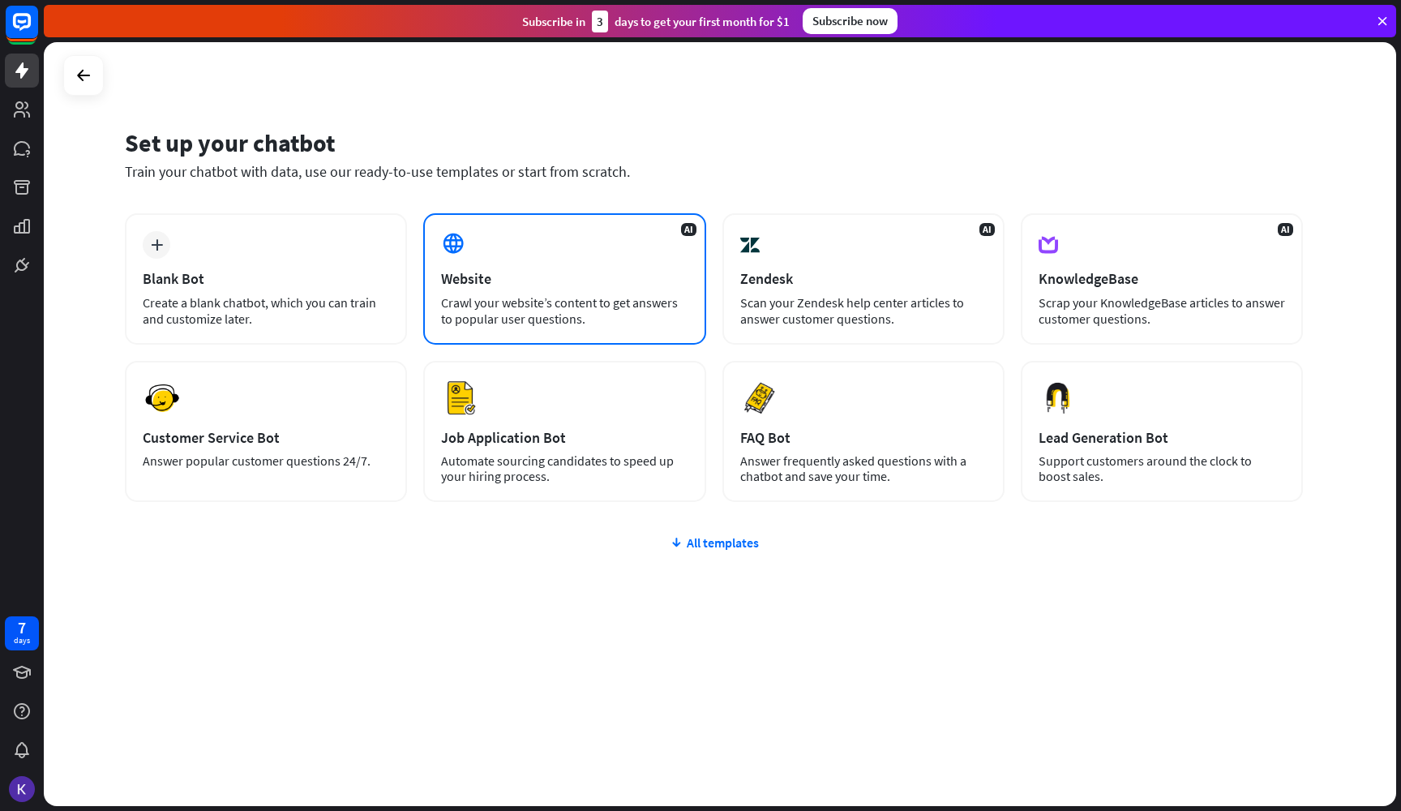
click at [483, 281] on div "Website" at bounding box center [564, 278] width 247 height 19
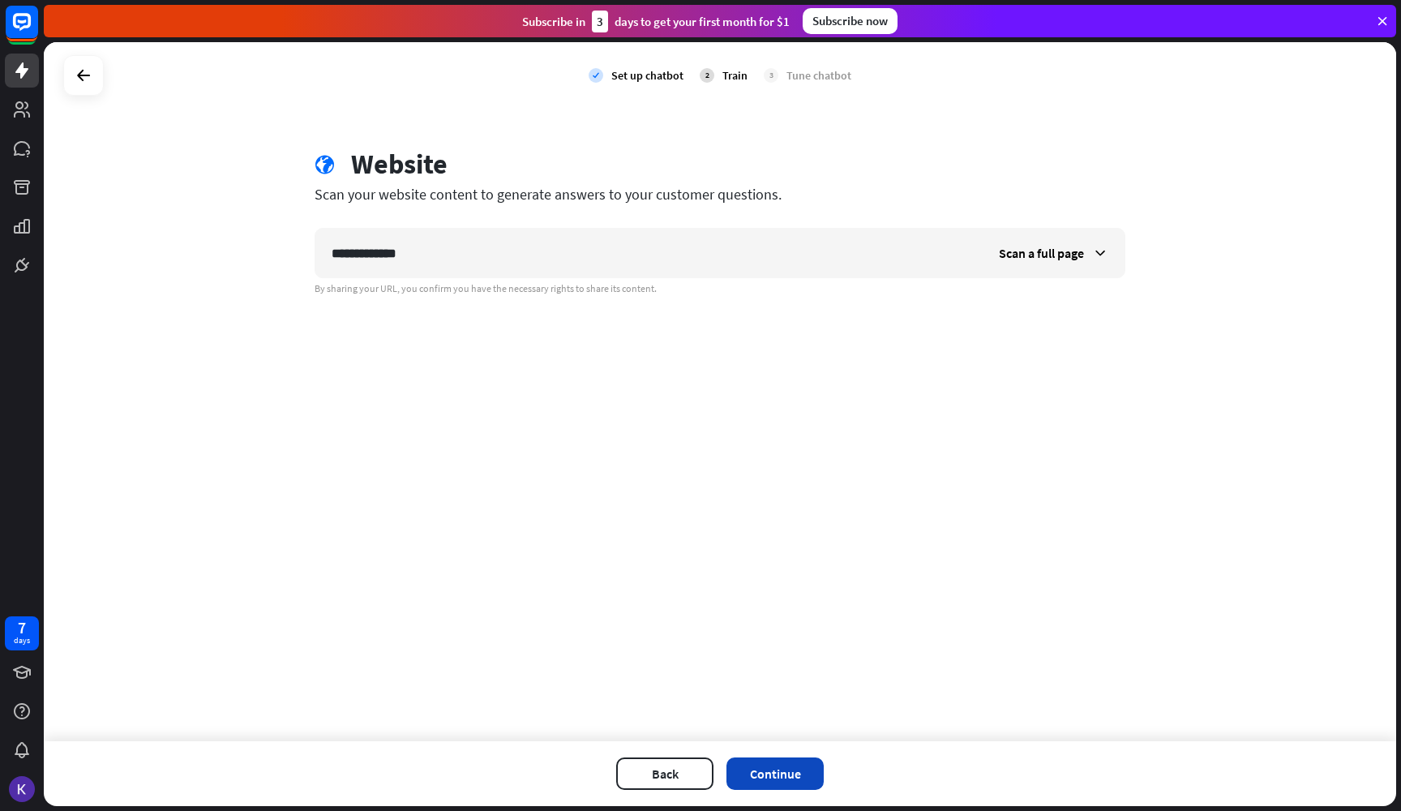
type input "**********"
click at [781, 775] on button "Continue" at bounding box center [775, 773] width 97 height 32
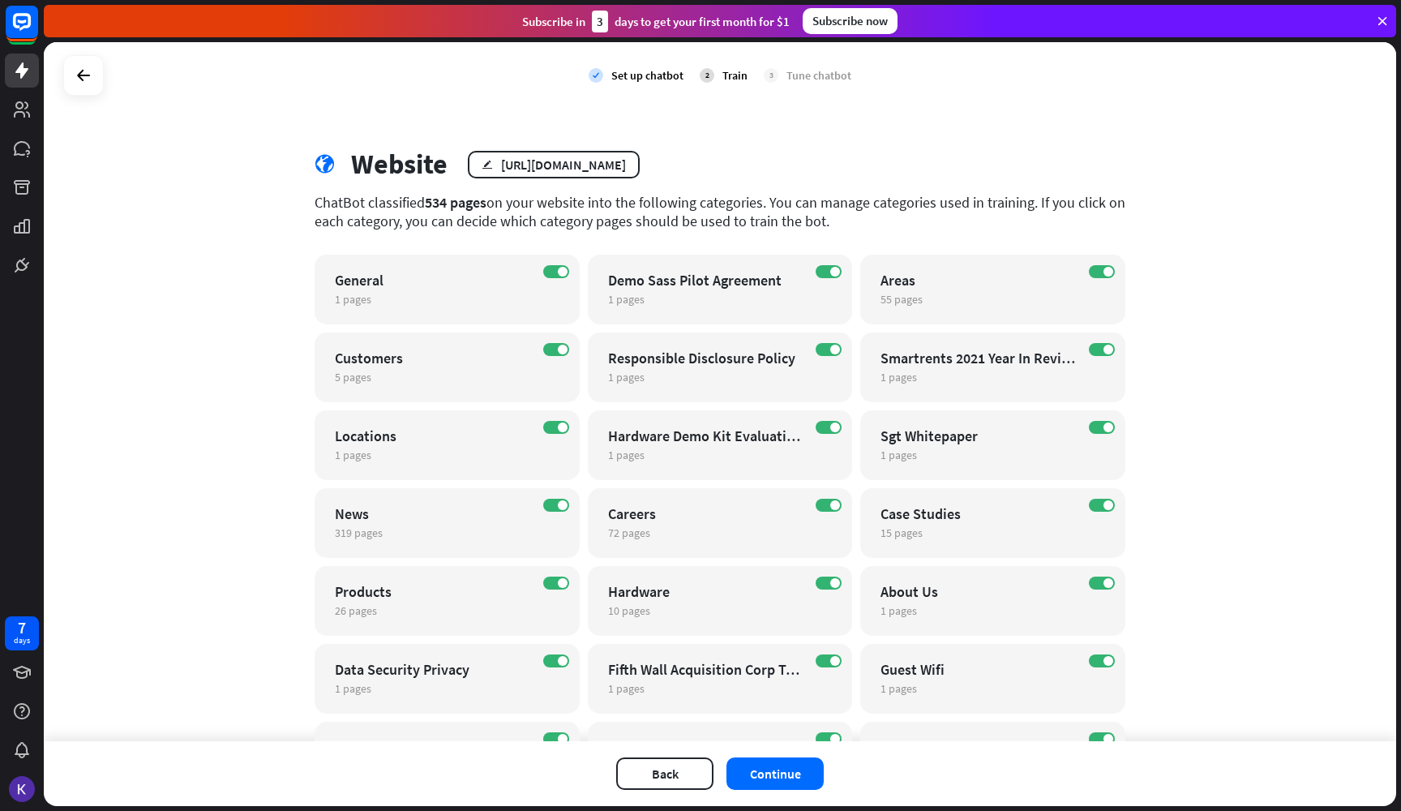
click at [781, 774] on button "Continue" at bounding box center [775, 773] width 97 height 32
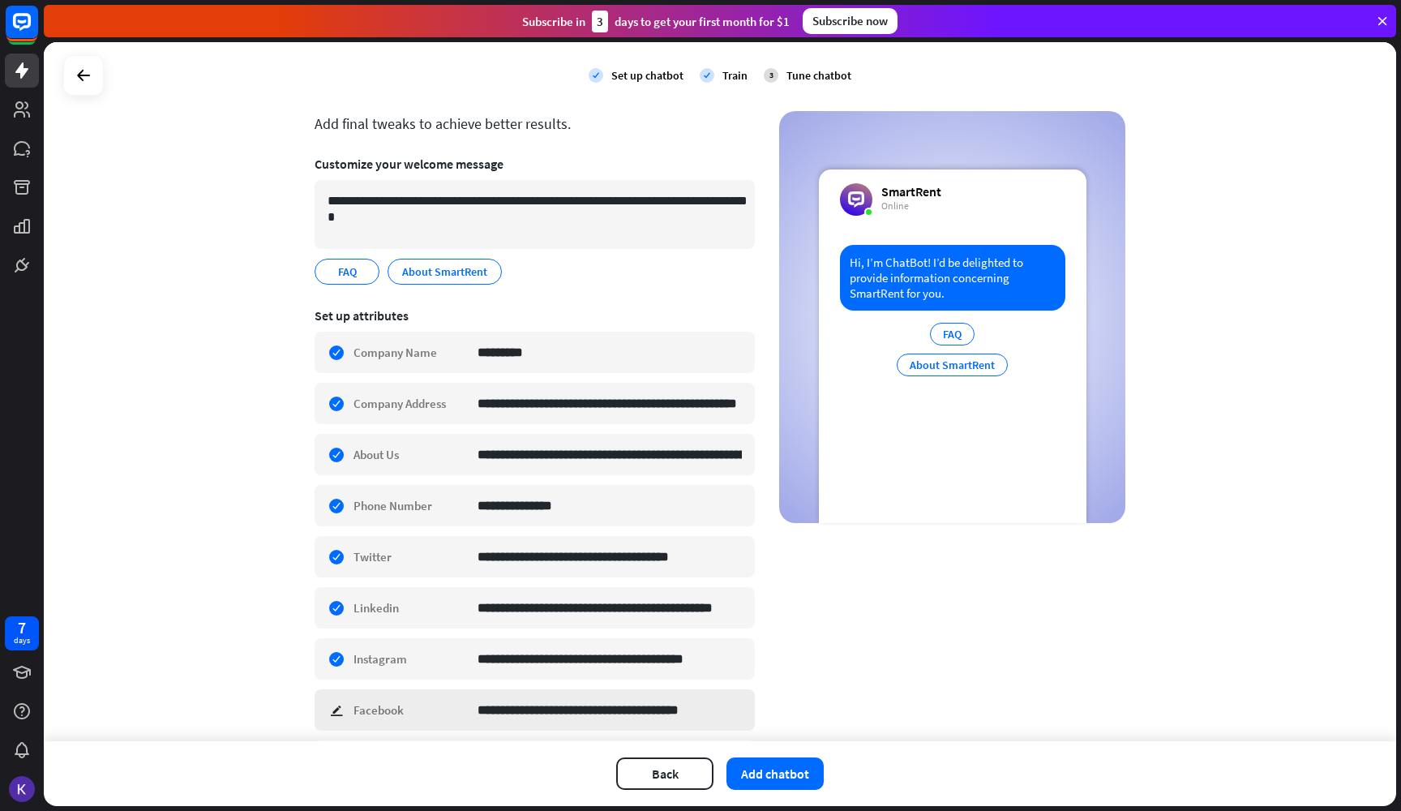
scroll to position [37, 0]
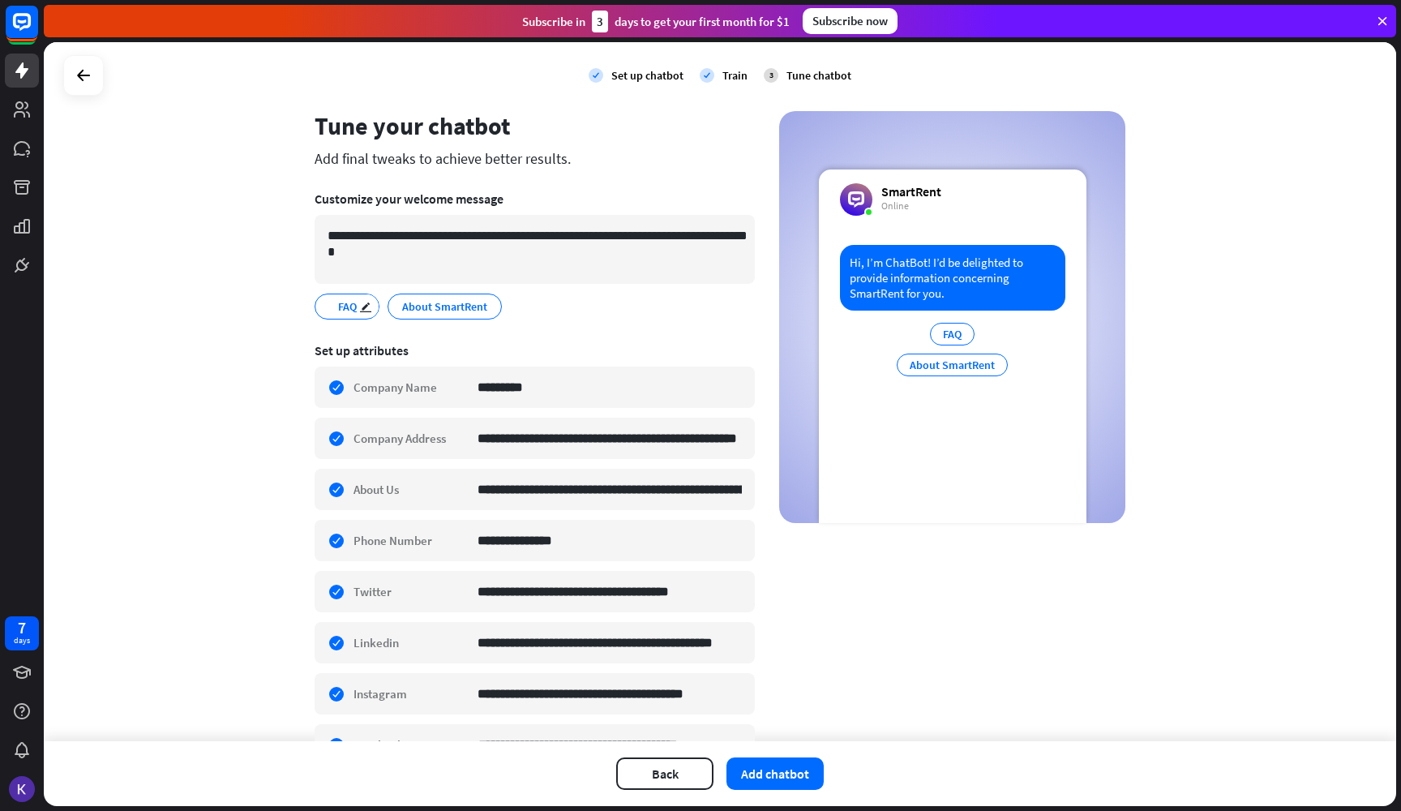
click at [329, 300] on div "FAQ edit" at bounding box center [347, 307] width 65 height 26
click at [82, 83] on icon at bounding box center [83, 75] width 19 height 19
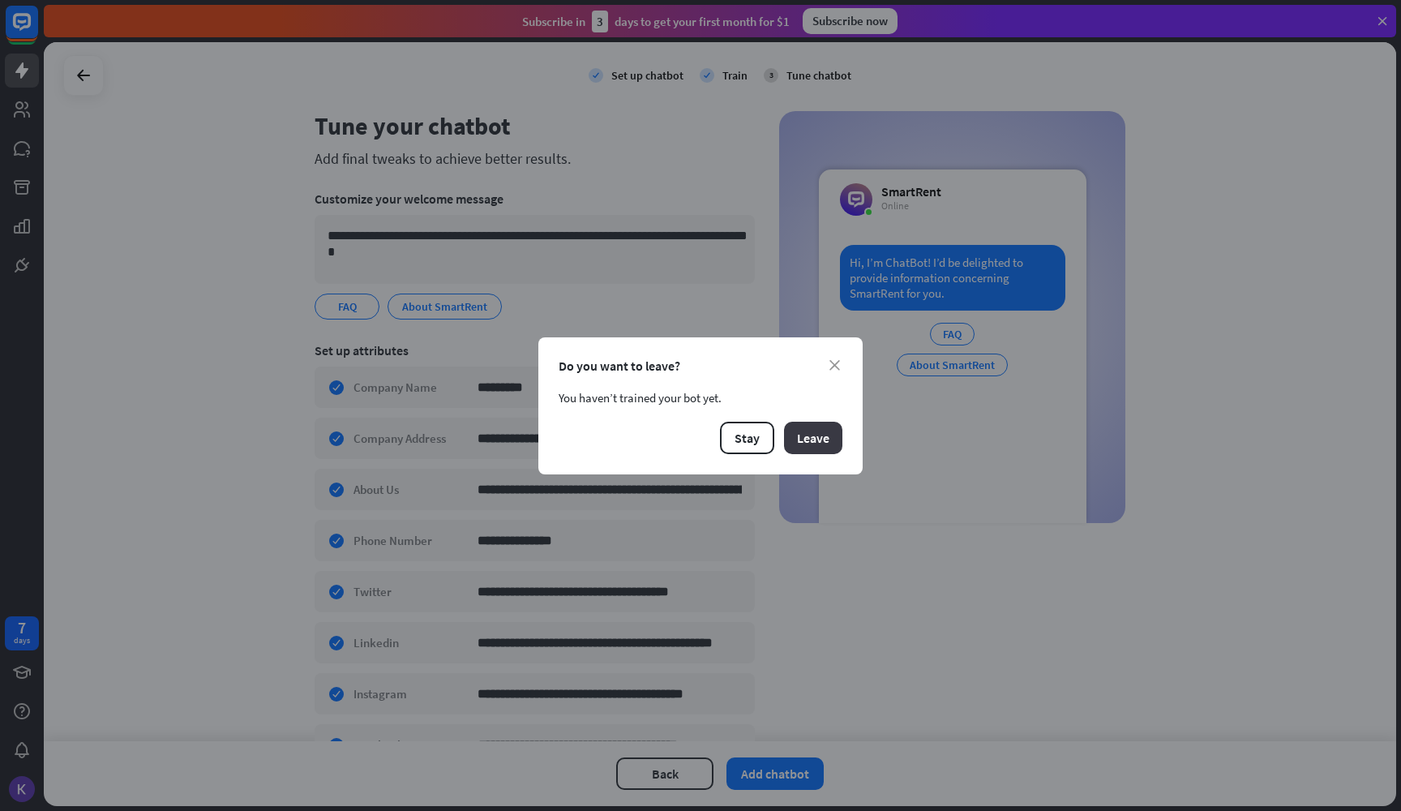
click at [819, 428] on button "Leave" at bounding box center [813, 438] width 58 height 32
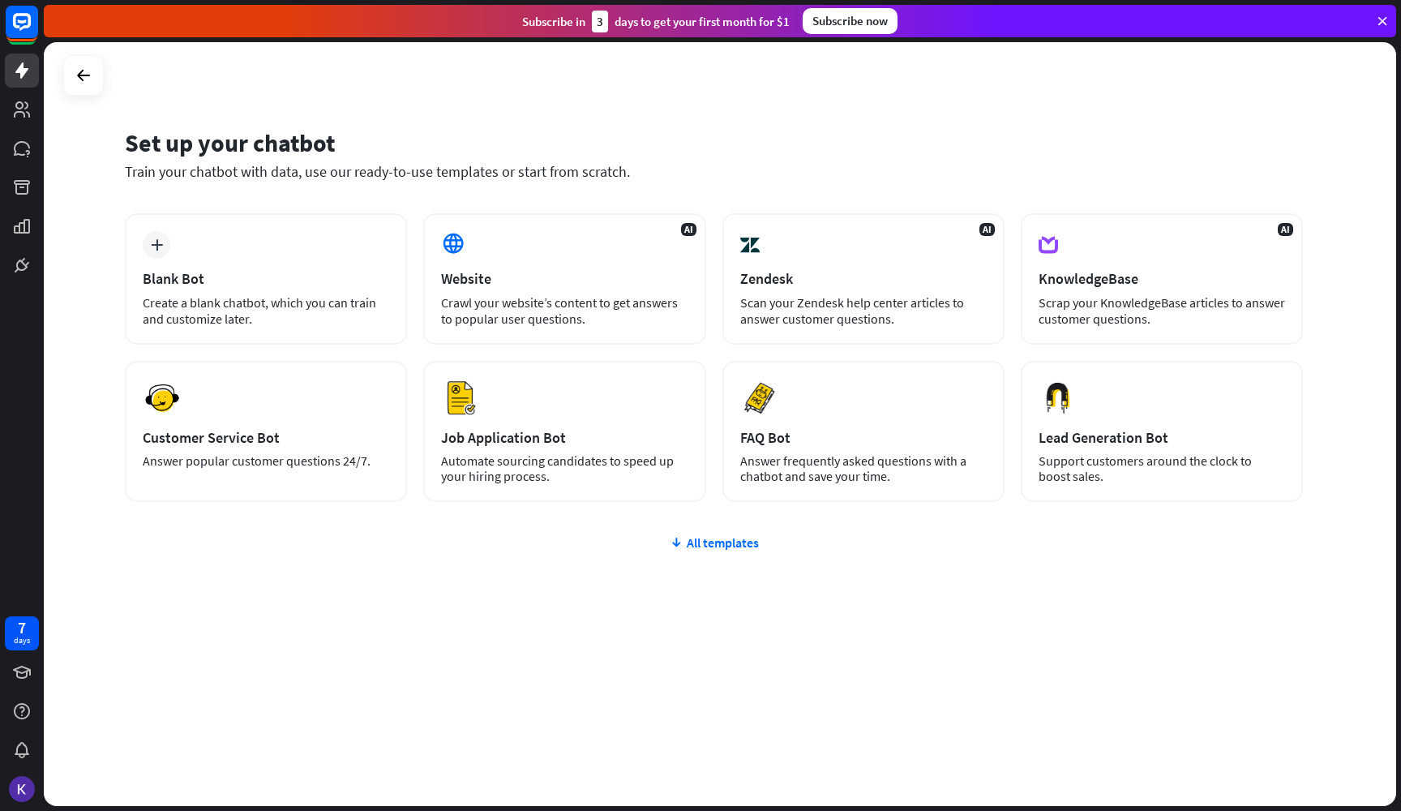
click at [13, 81] on link at bounding box center [22, 71] width 34 height 34
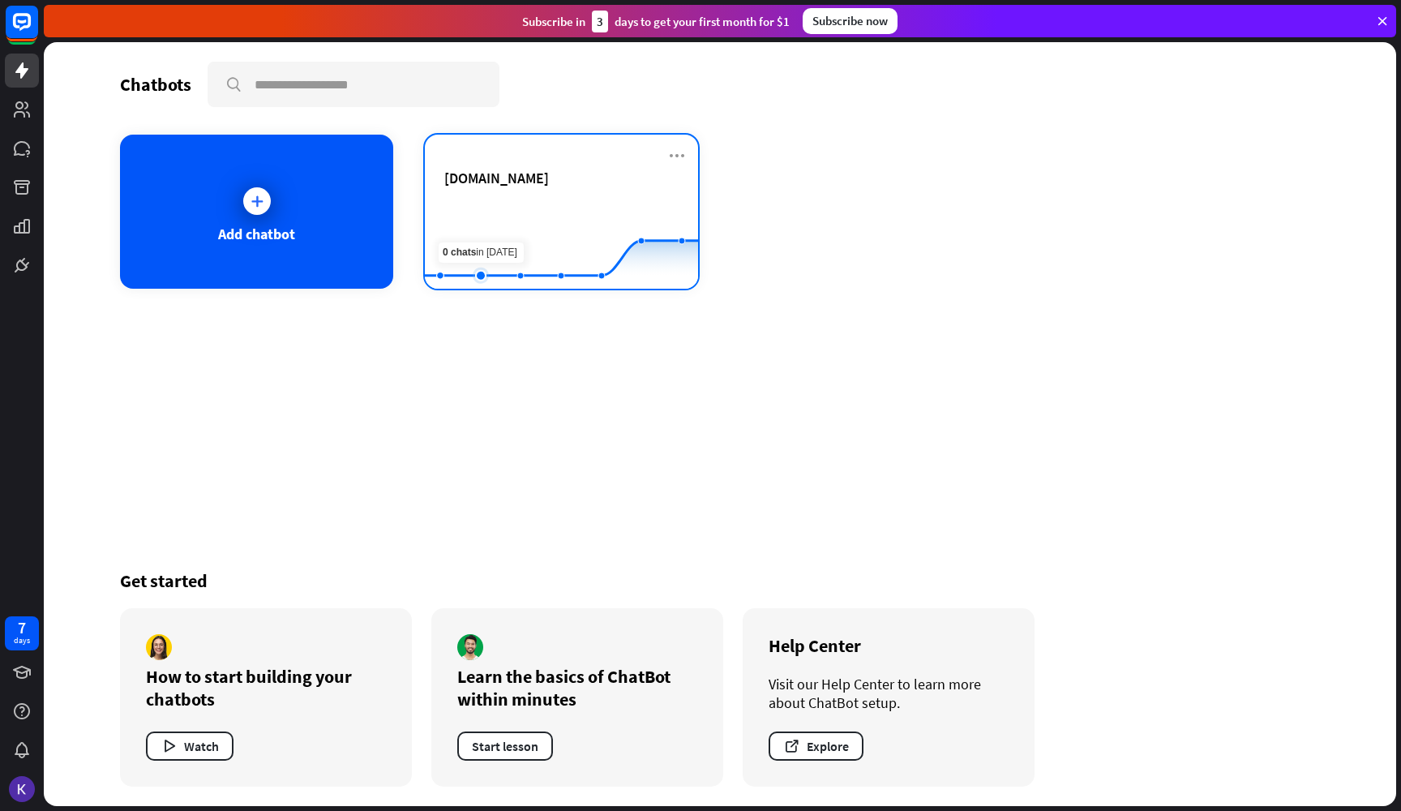
click at [472, 218] on rect at bounding box center [561, 248] width 273 height 101
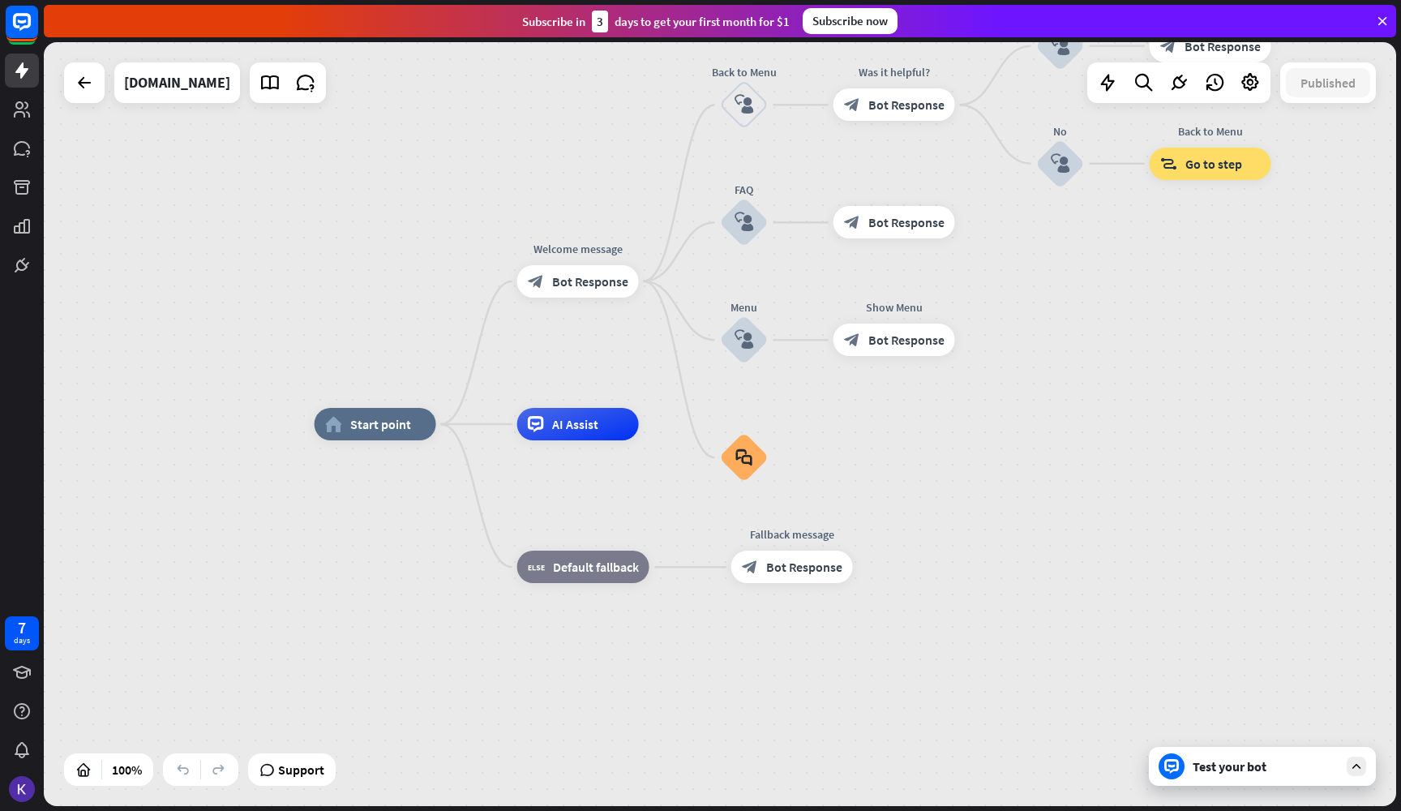
click at [1272, 766] on div "Test your bot" at bounding box center [1266, 766] width 146 height 16
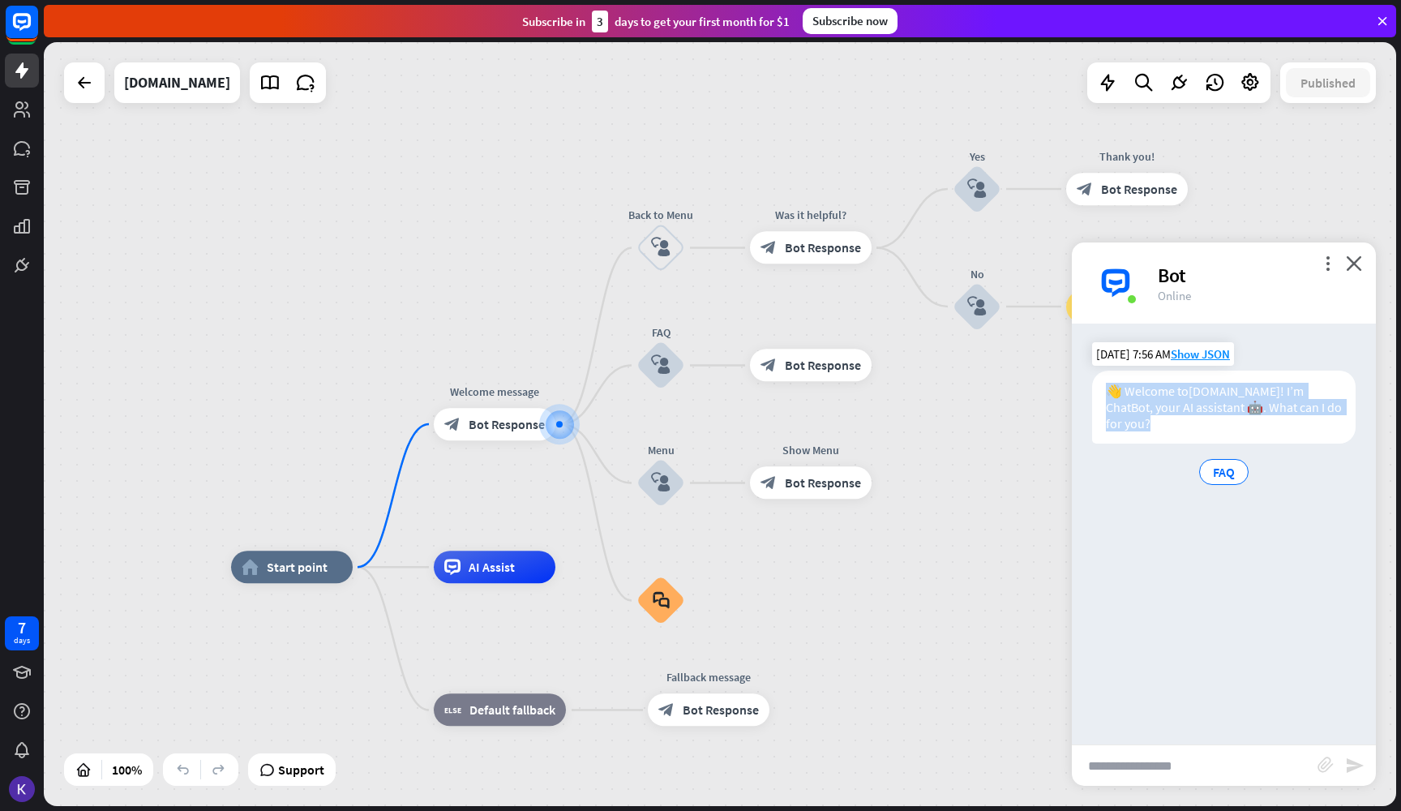
drag, startPoint x: 1192, startPoint y: 424, endPoint x: 1103, endPoint y: 389, distance: 95.8
click at [1103, 389] on div "👋 Welcome to [DOMAIN_NAME] ! I’m ChatBot, your AI assistant 🤖. What can I do fo…" at bounding box center [1224, 407] width 264 height 73
copy div "👋 Welcome to [DOMAIN_NAME] ! I’m ChatBot, your AI assistant 🤖. What can I do fo…"
click at [1238, 481] on div "FAQ" at bounding box center [1223, 472] width 49 height 26
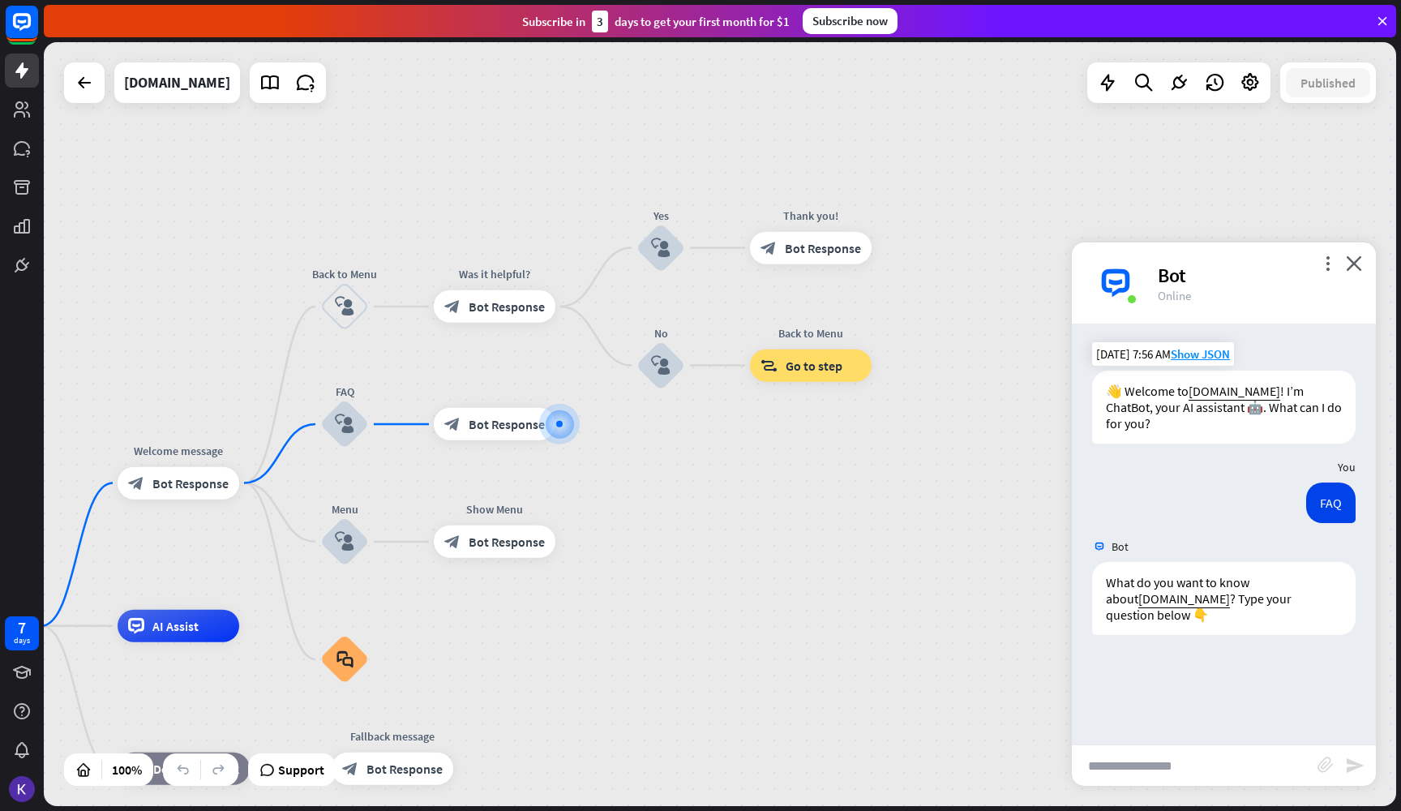
click at [1182, 766] on input "text" at bounding box center [1195, 765] width 246 height 41
type input "*"
type input "**********"
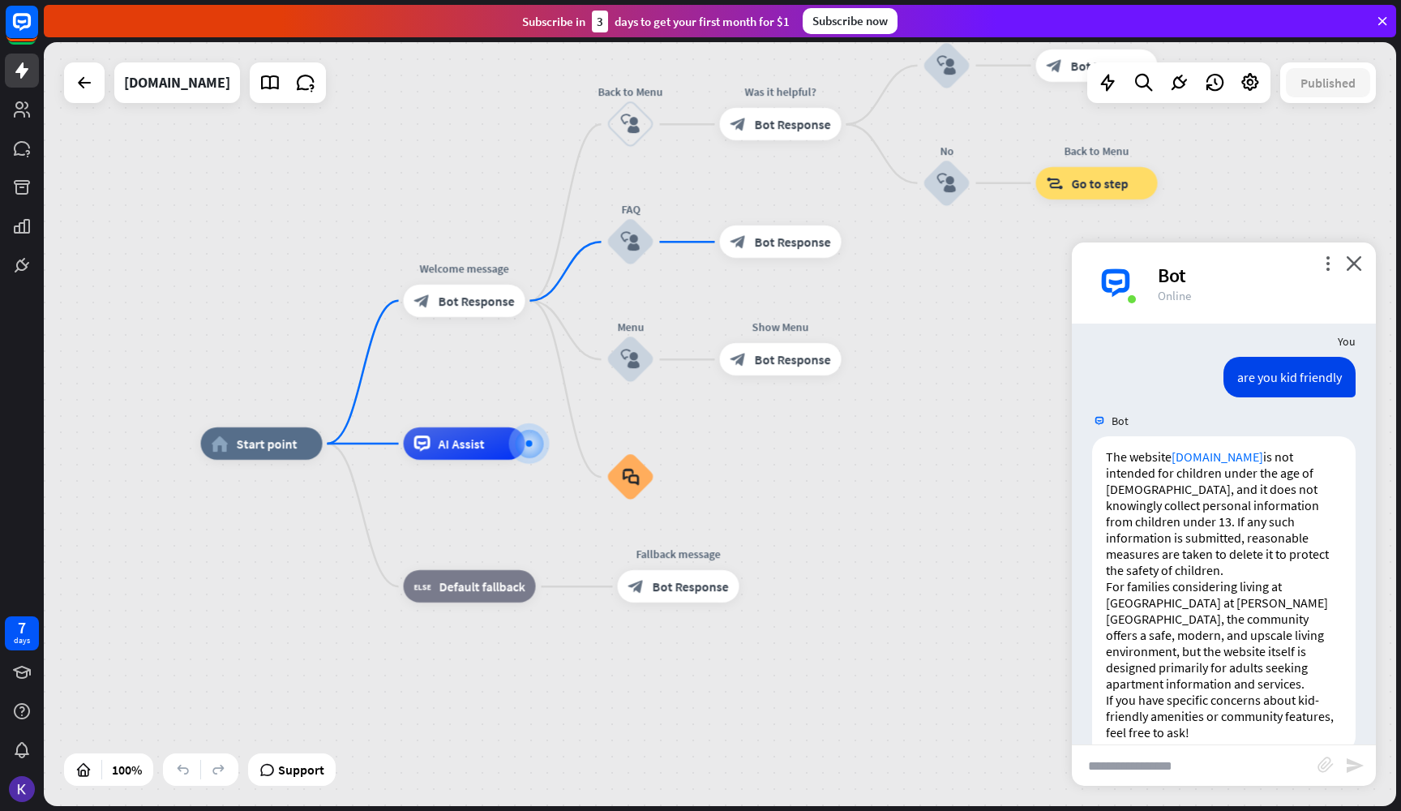
scroll to position [317, 0]
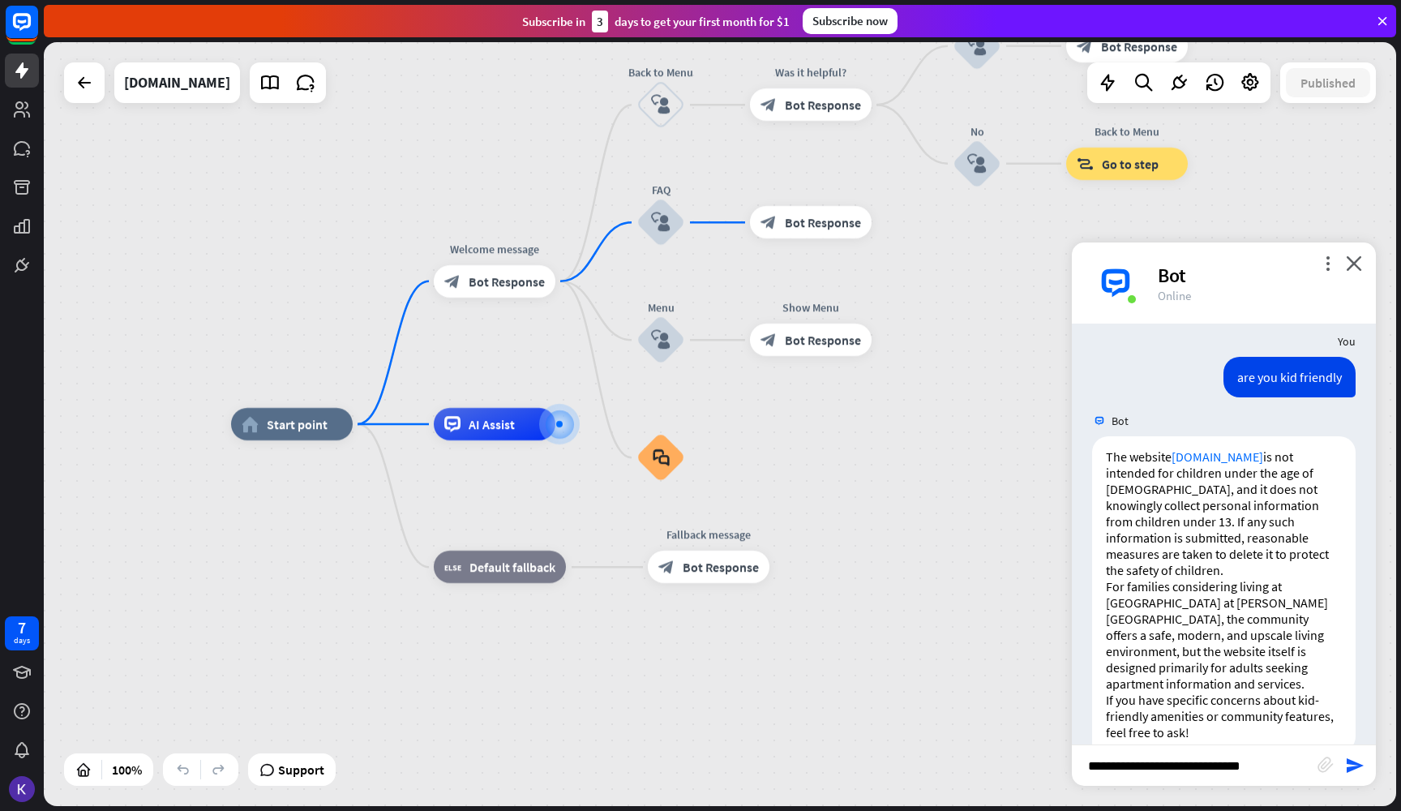
type input "**********"
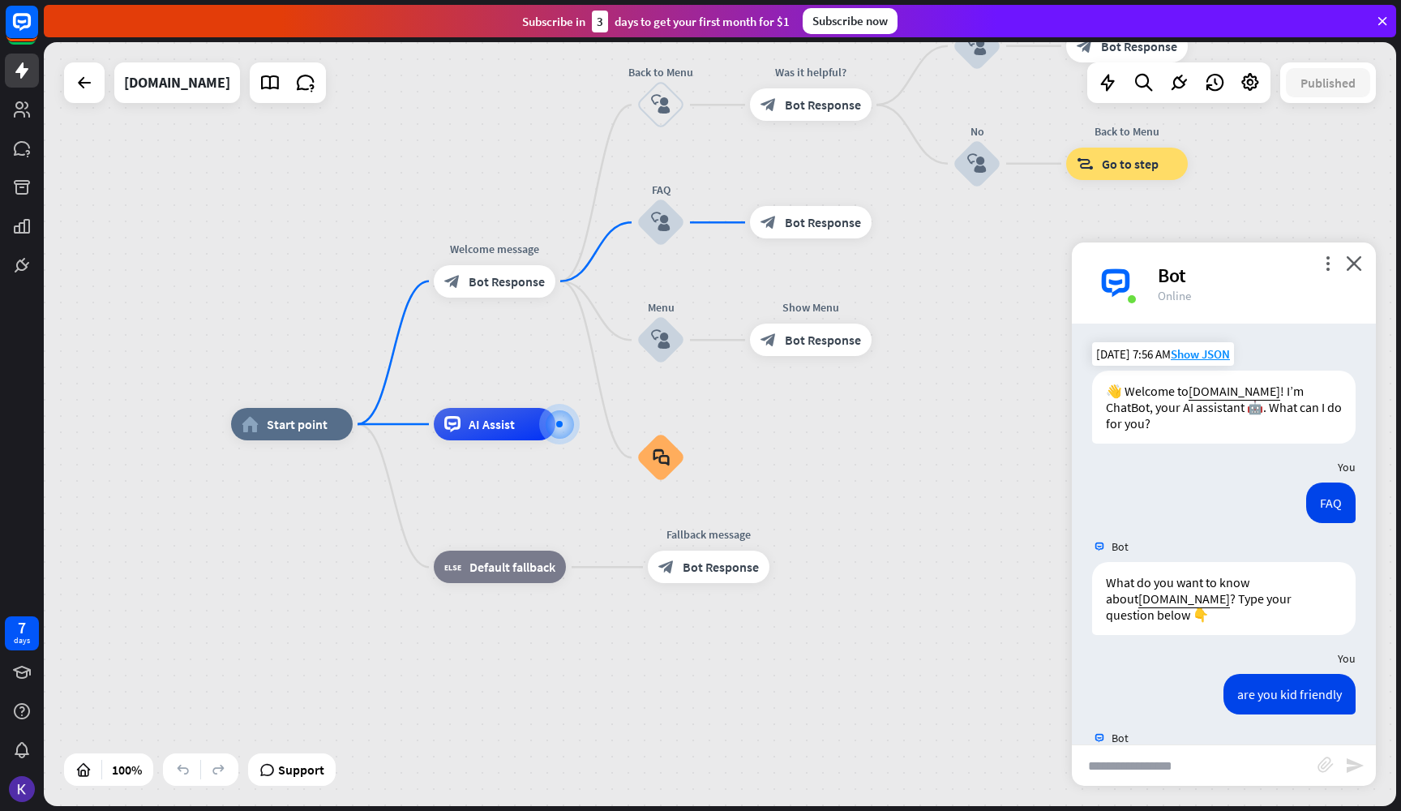
scroll to position [0, 0]
